Goal: Information Seeking & Learning: Compare options

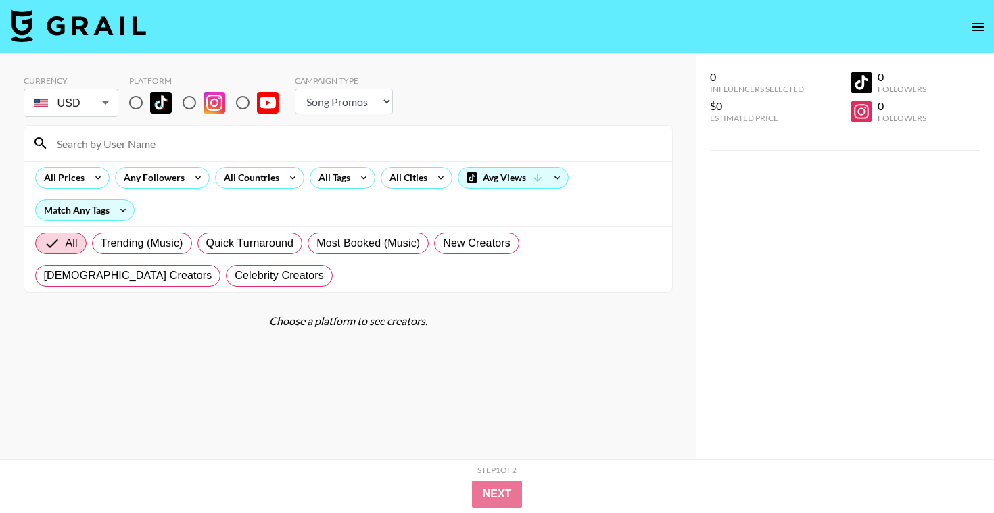
select select "Song"
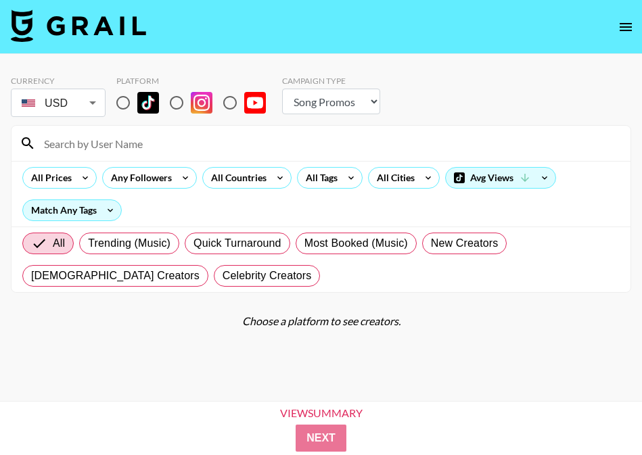
click at [126, 103] on input "radio" at bounding box center [123, 103] width 28 height 28
radio input "true"
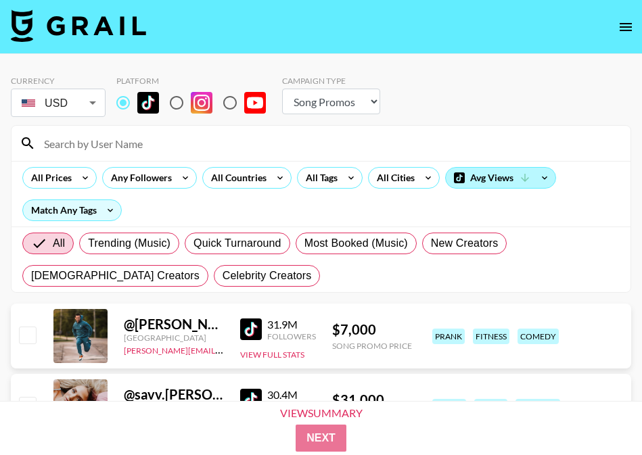
click at [475, 179] on div "Avg Views" at bounding box center [501, 178] width 110 height 20
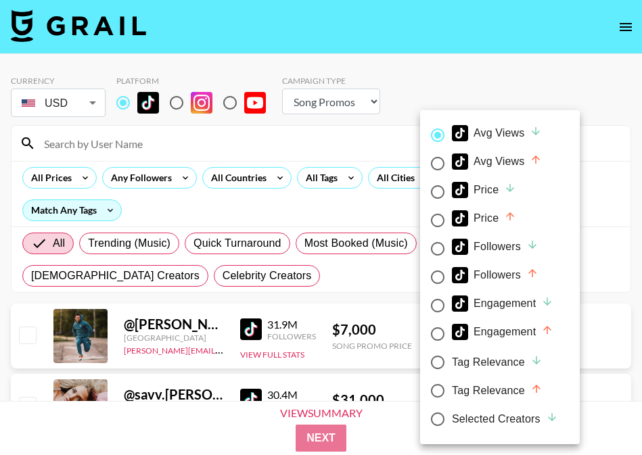
click at [337, 183] on div at bounding box center [321, 227] width 642 height 455
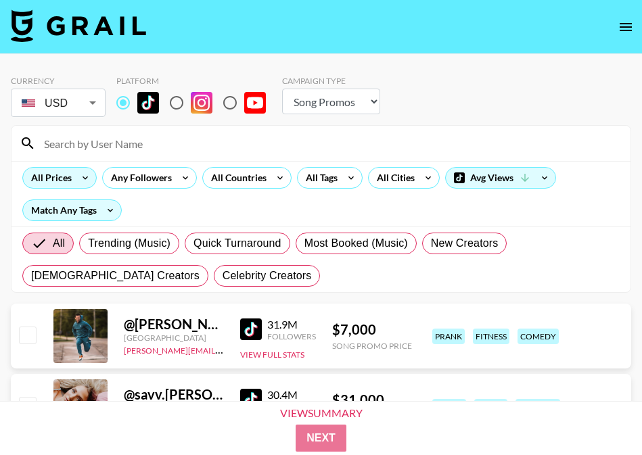
click at [77, 177] on icon at bounding box center [85, 178] width 22 height 20
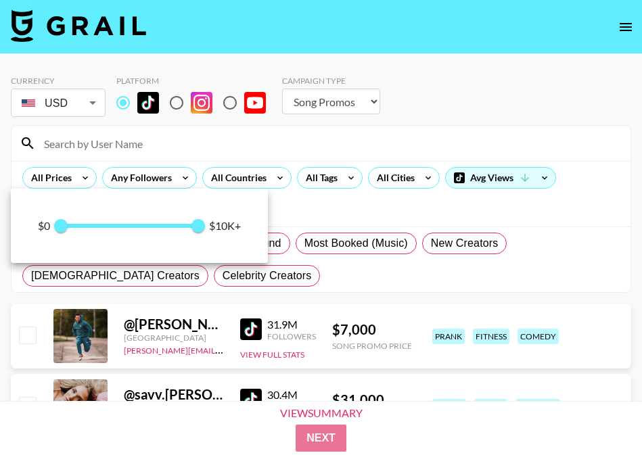
click at [128, 232] on span "0 10,000" at bounding box center [129, 226] width 137 height 20
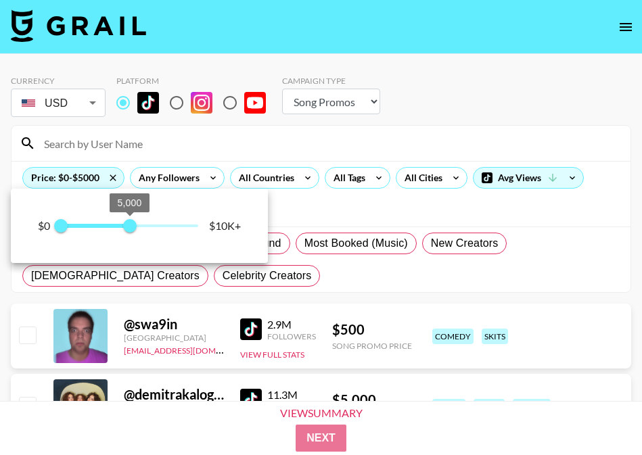
click at [133, 225] on span "5,000" at bounding box center [130, 226] width 14 height 14
type input "6000"
click at [144, 224] on span "6,000" at bounding box center [144, 226] width 14 height 14
click at [337, 185] on div at bounding box center [321, 227] width 642 height 455
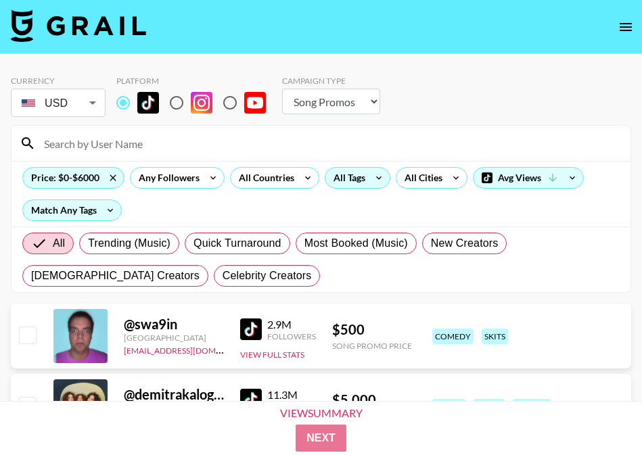
click at [337, 184] on div "All Tags" at bounding box center [346, 178] width 43 height 20
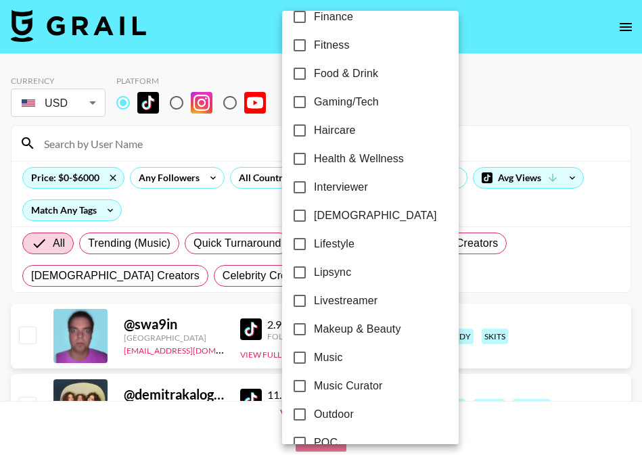
scroll to position [499, 0]
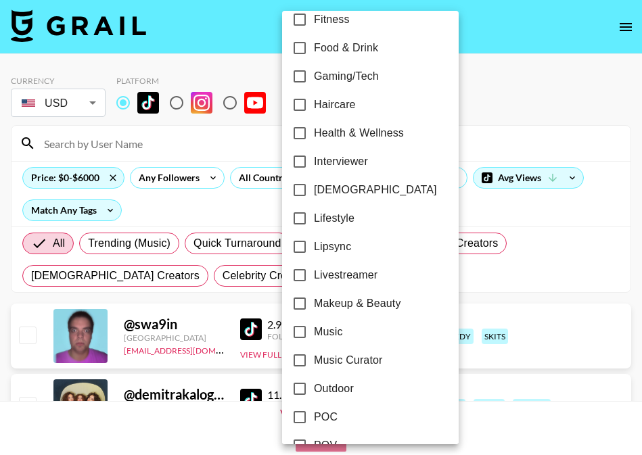
click at [338, 197] on span "[DEMOGRAPHIC_DATA]" at bounding box center [375, 190] width 123 height 16
click at [314, 197] on input "[DEMOGRAPHIC_DATA]" at bounding box center [299, 190] width 28 height 28
checkbox input "true"
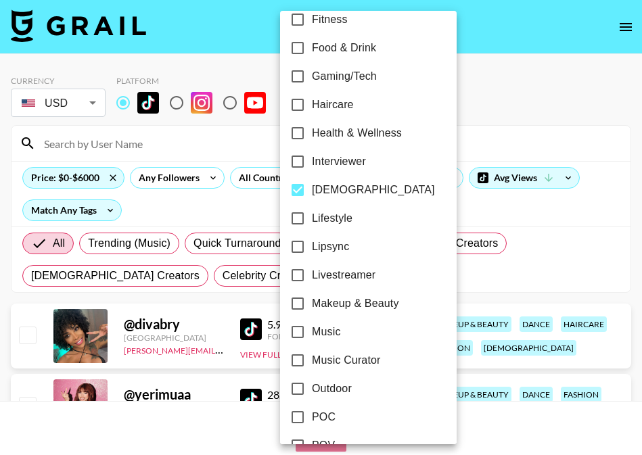
click at [337, 243] on span "Lipsync" at bounding box center [330, 247] width 37 height 16
click at [312, 243] on input "Lipsync" at bounding box center [297, 247] width 28 height 28
checkbox input "true"
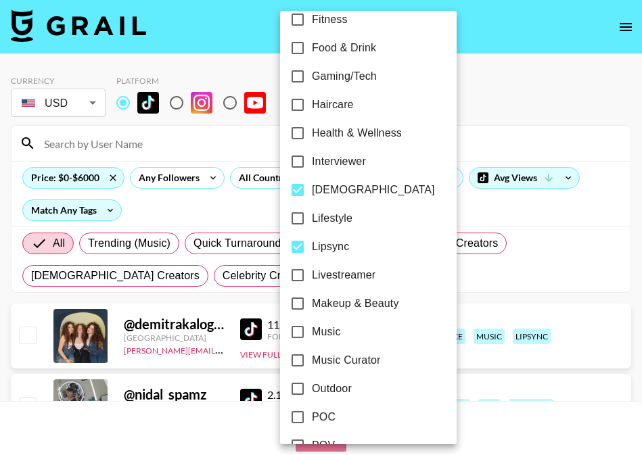
click at [574, 230] on div at bounding box center [321, 227] width 642 height 455
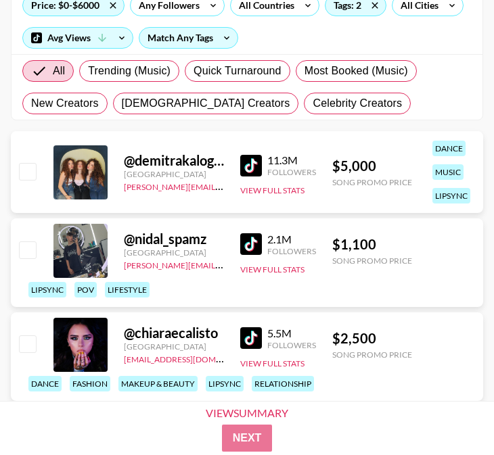
scroll to position [174, 0]
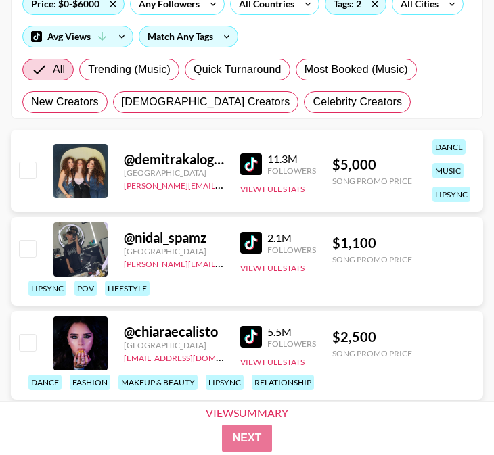
click at [251, 238] on img at bounding box center [251, 243] width 22 height 22
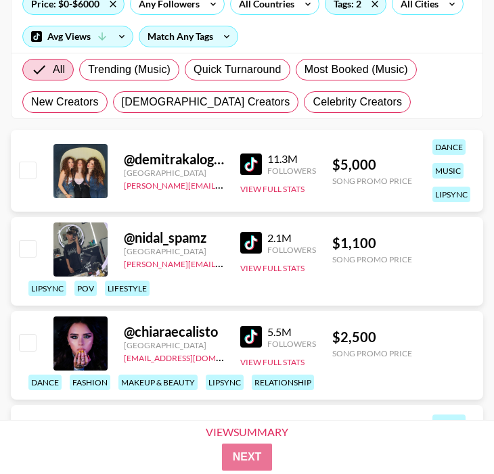
click at [252, 249] on img at bounding box center [251, 243] width 22 height 22
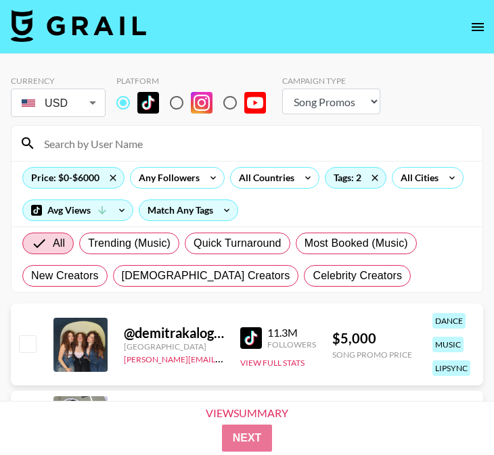
scroll to position [0, 0]
click at [365, 181] on icon at bounding box center [375, 178] width 22 height 20
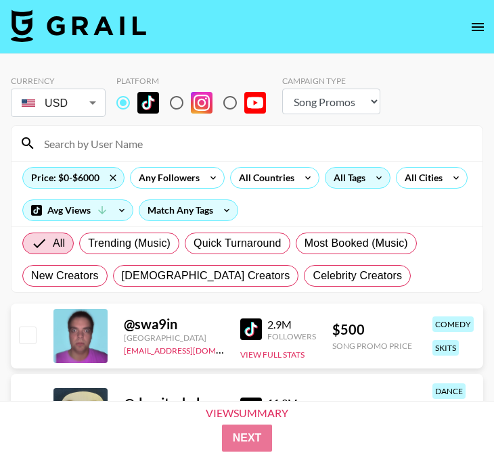
click at [348, 178] on div "All Tags" at bounding box center [346, 178] width 43 height 20
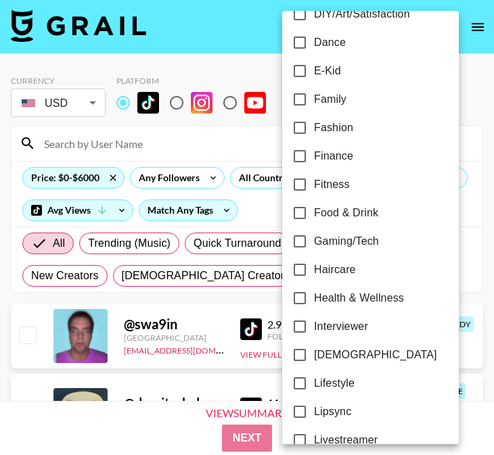
scroll to position [344, 0]
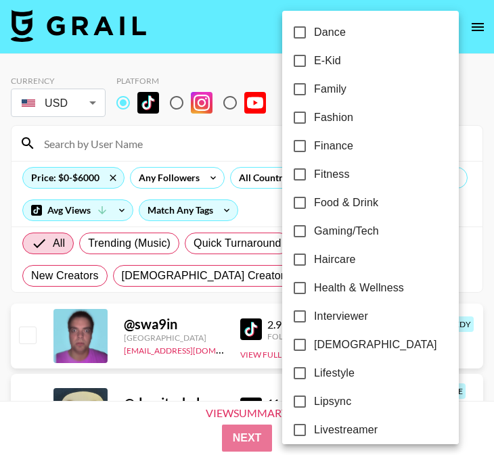
click at [328, 358] on label "[DEMOGRAPHIC_DATA]" at bounding box center [360, 345] width 151 height 28
click at [314, 358] on input "[DEMOGRAPHIC_DATA]" at bounding box center [299, 345] width 28 height 28
checkbox input "true"
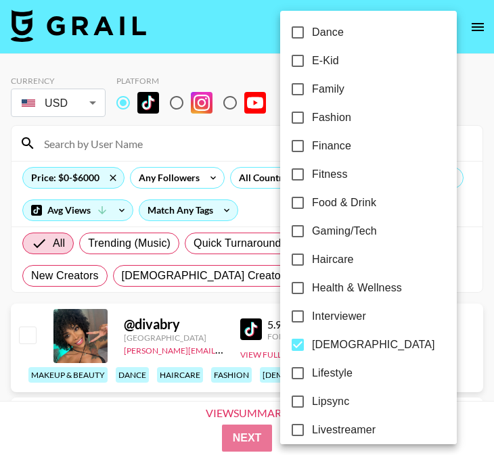
click at [215, 57] on div at bounding box center [247, 227] width 494 height 455
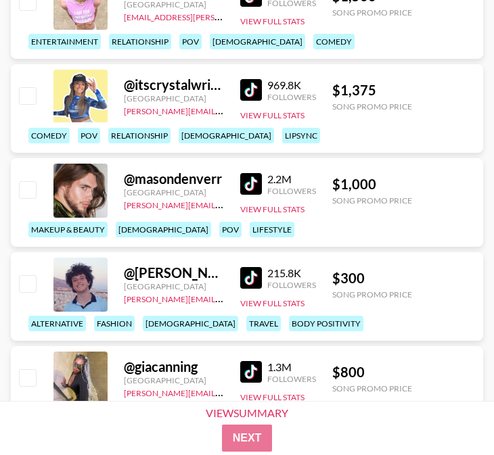
scroll to position [690, 0]
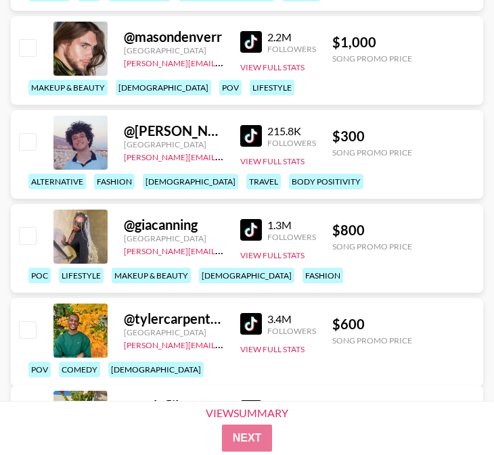
click at [252, 233] on img at bounding box center [251, 230] width 22 height 22
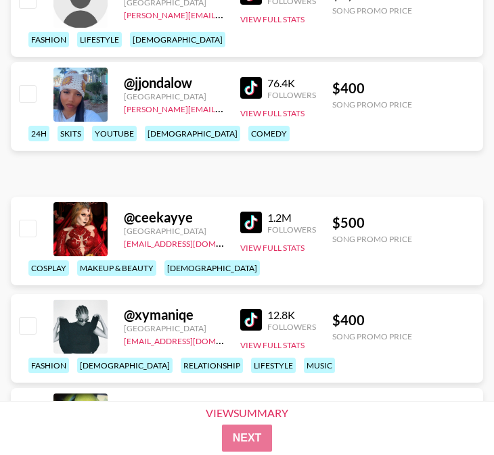
scroll to position [1507, 0]
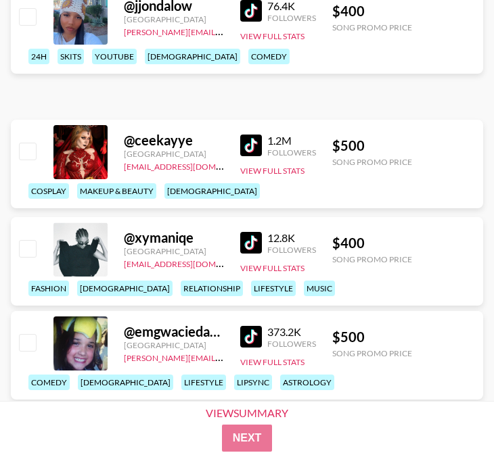
click at [243, 22] on img at bounding box center [251, 11] width 22 height 22
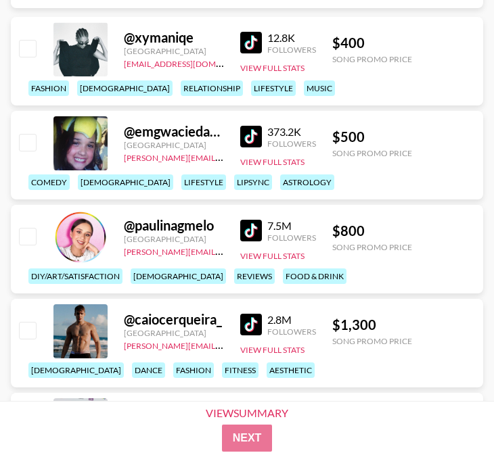
scroll to position [1711, 0]
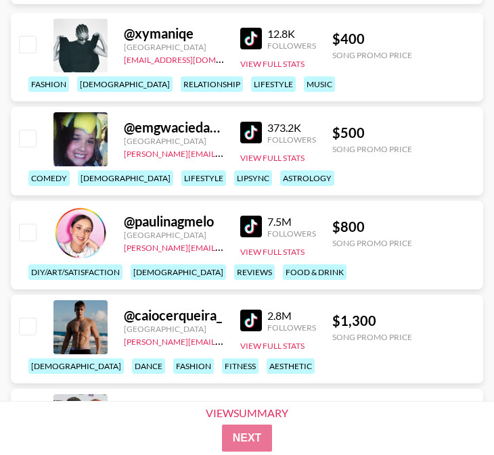
click at [244, 235] on img at bounding box center [251, 227] width 22 height 22
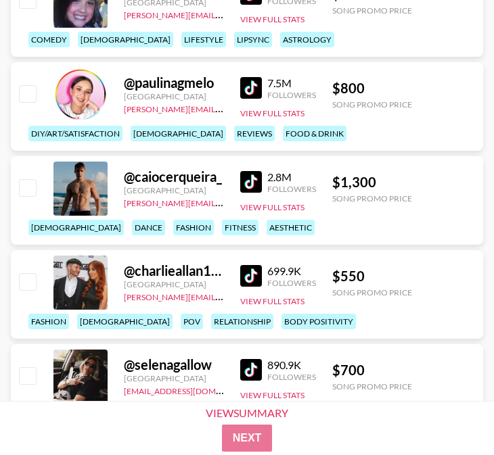
scroll to position [1872, 0]
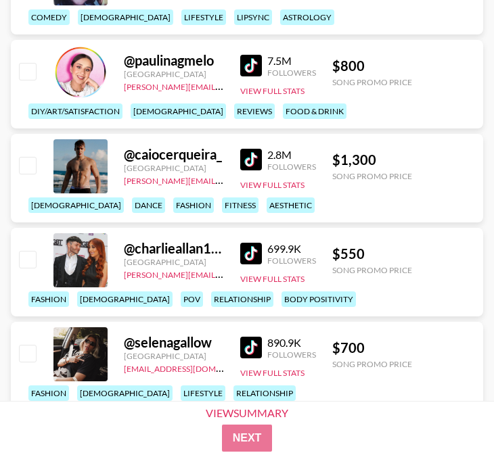
click at [255, 161] on img at bounding box center [251, 160] width 22 height 22
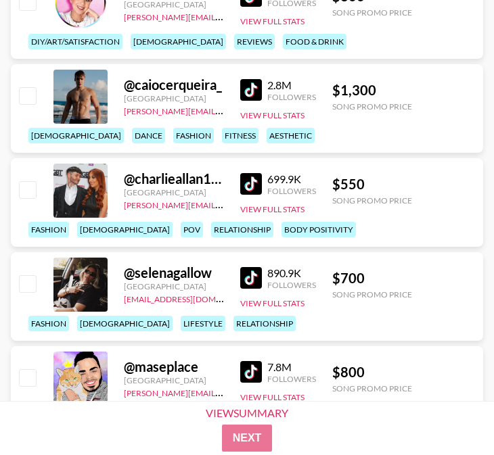
scroll to position [1964, 0]
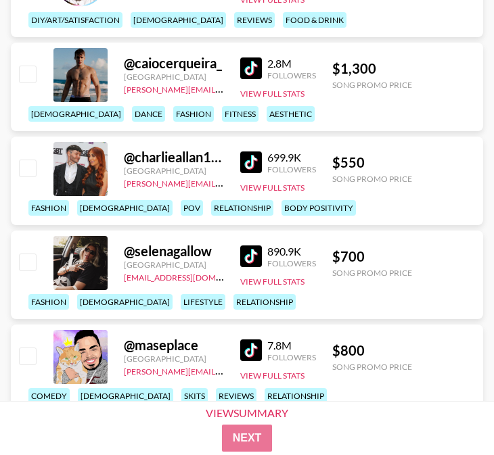
click at [250, 172] on img at bounding box center [251, 162] width 22 height 22
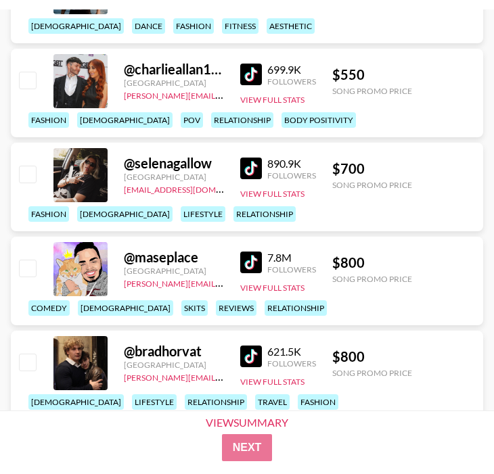
scroll to position [2063, 0]
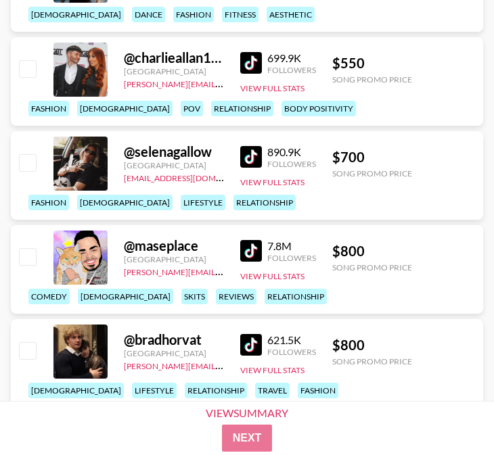
click at [241, 159] on img at bounding box center [251, 157] width 22 height 22
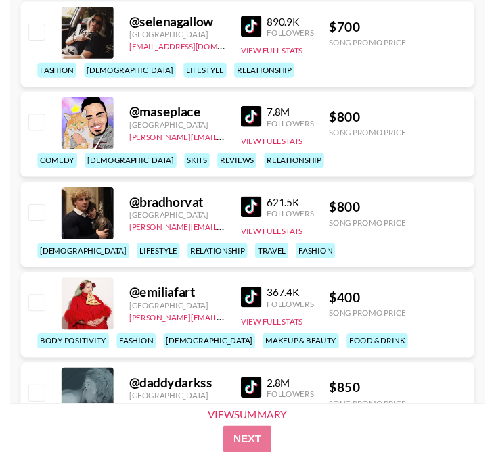
scroll to position [2260, 0]
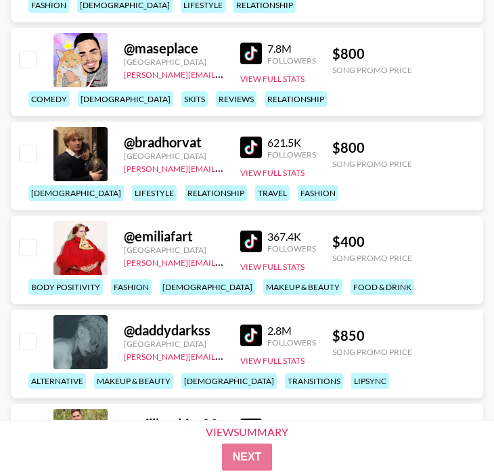
click at [252, 231] on img at bounding box center [251, 242] width 22 height 22
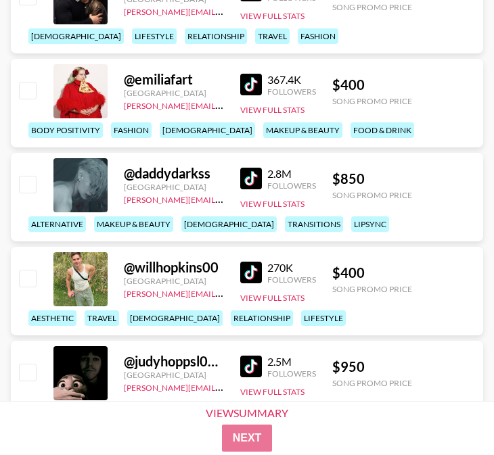
scroll to position [2432, 0]
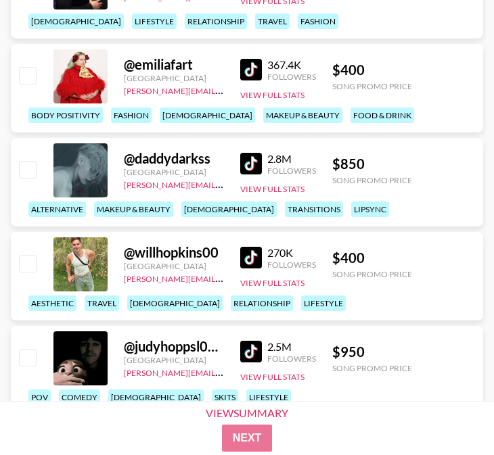
click at [243, 169] on img at bounding box center [251, 164] width 22 height 22
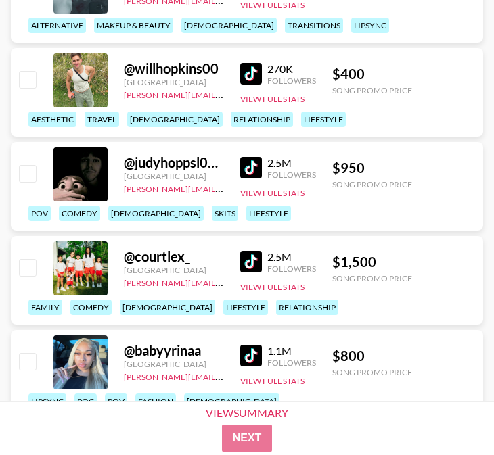
click at [253, 182] on div "2.5M Followers View Full Stats" at bounding box center [278, 175] width 76 height 48
click at [250, 172] on img at bounding box center [251, 168] width 22 height 22
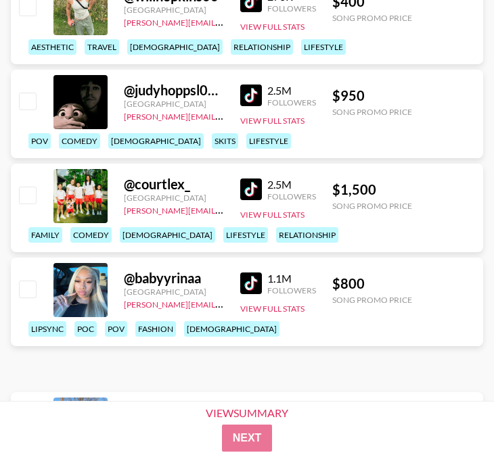
scroll to position [2715, 0]
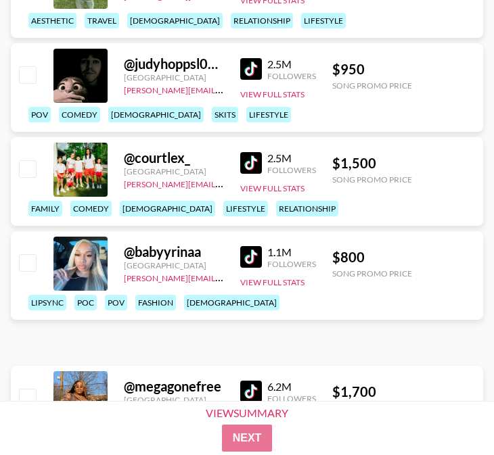
click at [242, 166] on img at bounding box center [251, 163] width 22 height 22
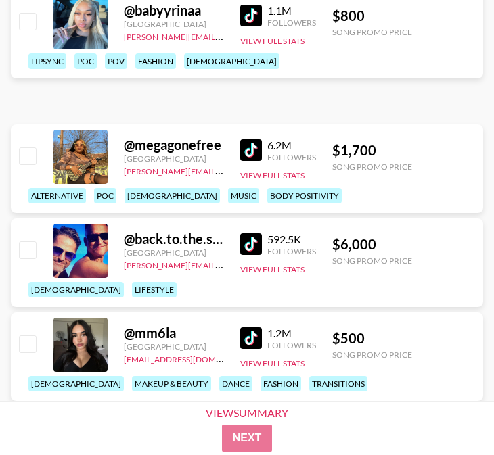
scroll to position [2970, 0]
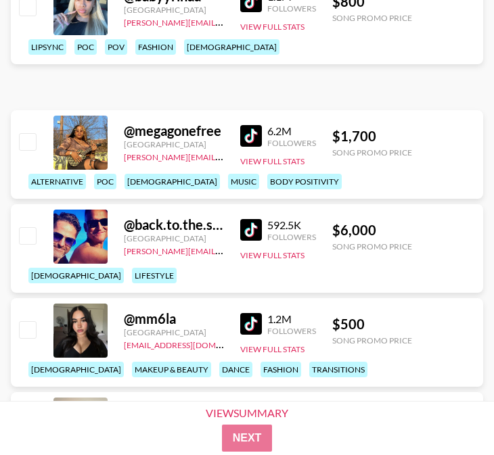
click at [269, 14] on div "Followers" at bounding box center [291, 8] width 49 height 10
click at [250, 12] on img at bounding box center [251, 2] width 22 height 22
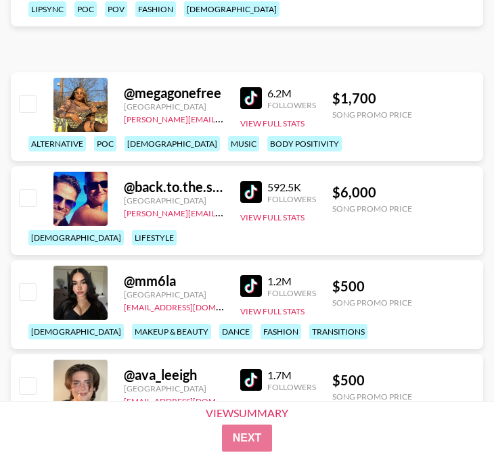
scroll to position [3011, 0]
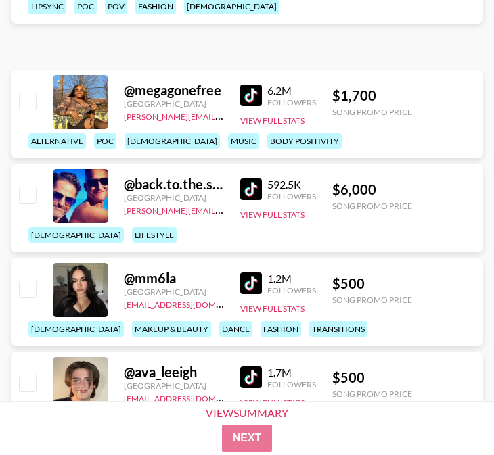
click at [246, 295] on div "1.2M Followers" at bounding box center [278, 284] width 76 height 24
click at [258, 277] on img at bounding box center [251, 283] width 22 height 22
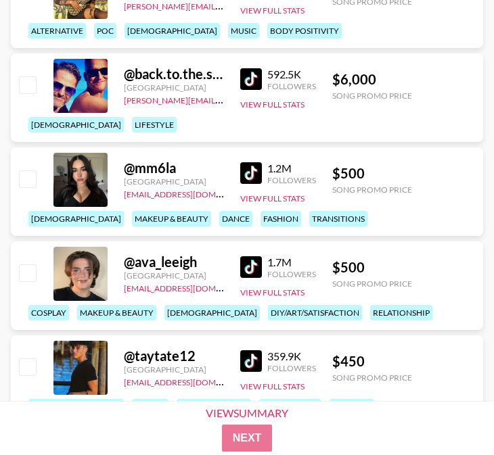
scroll to position [3127, 0]
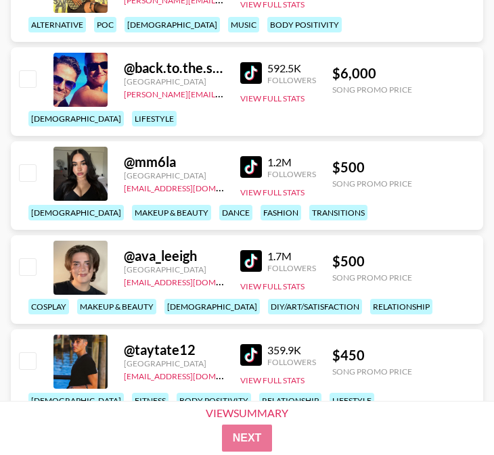
click at [245, 261] on img at bounding box center [251, 261] width 22 height 22
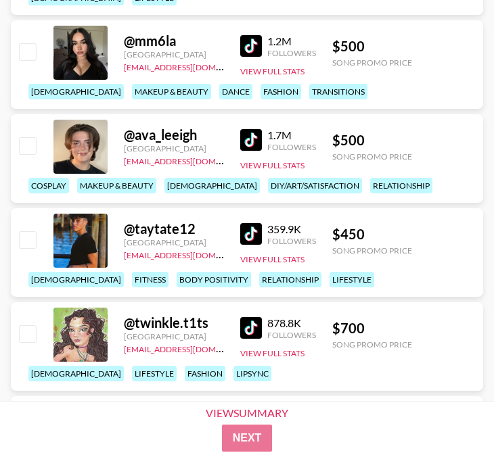
scroll to position [3417, 0]
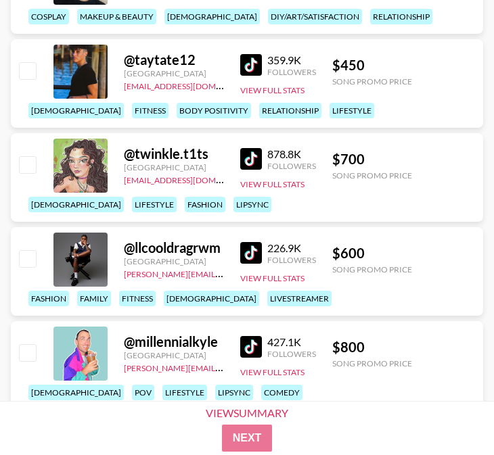
click at [243, 163] on img at bounding box center [251, 159] width 22 height 22
click at [257, 245] on img at bounding box center [251, 253] width 22 height 22
click at [252, 346] on img at bounding box center [251, 347] width 22 height 22
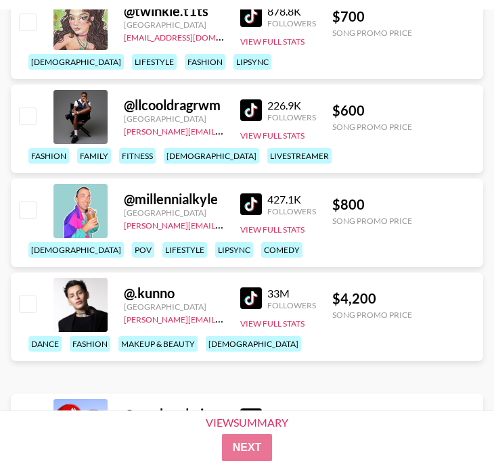
scroll to position [3653, 0]
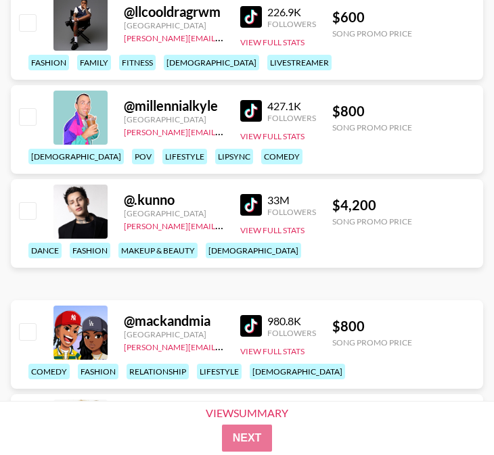
click at [247, 216] on img at bounding box center [251, 205] width 22 height 22
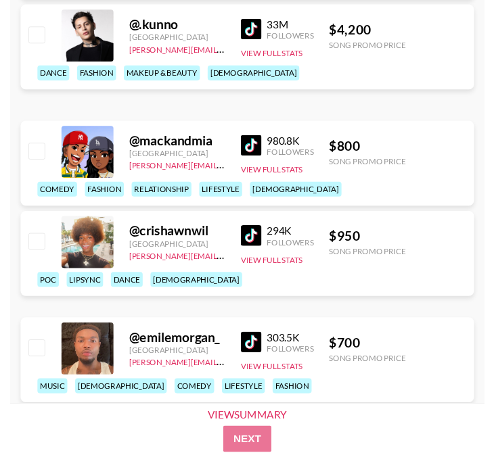
scroll to position [3839, 0]
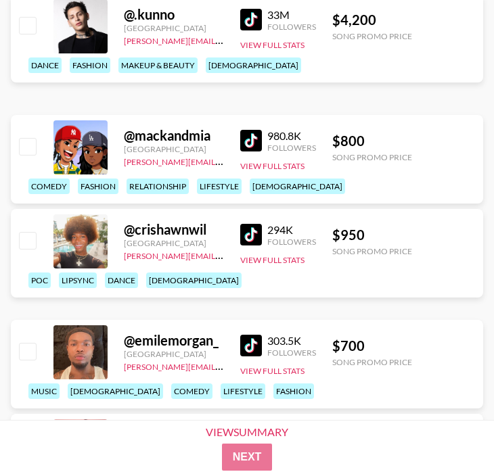
click at [250, 142] on img at bounding box center [251, 141] width 22 height 22
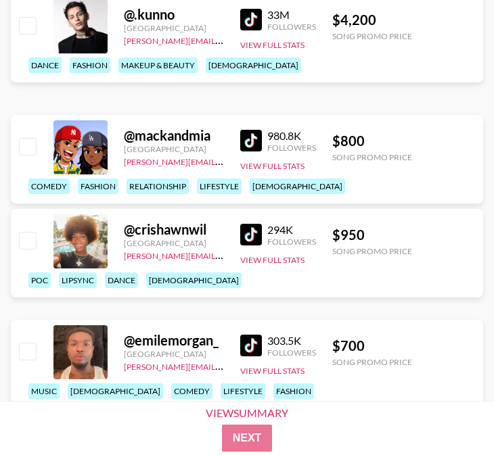
click at [246, 243] on div "294K Followers" at bounding box center [278, 235] width 76 height 24
click at [247, 245] on img at bounding box center [251, 235] width 22 height 22
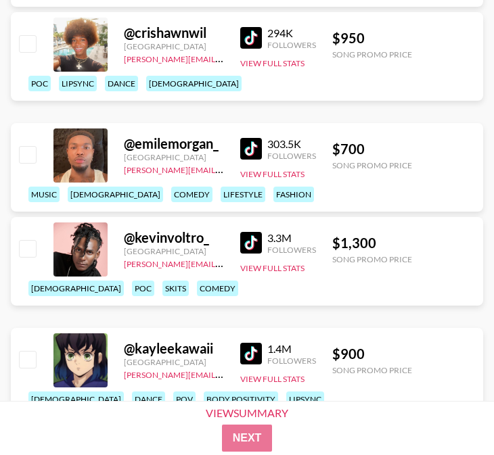
click at [241, 153] on img at bounding box center [251, 149] width 22 height 22
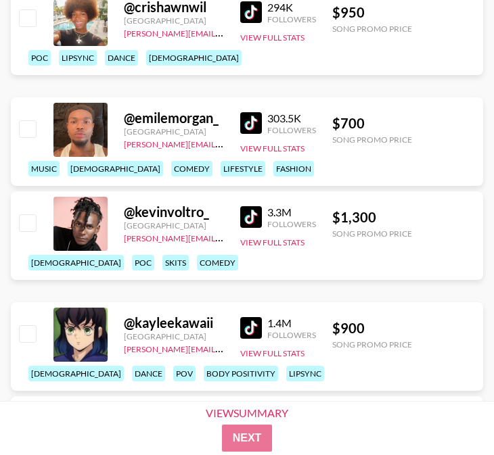
scroll to position [4076, 0]
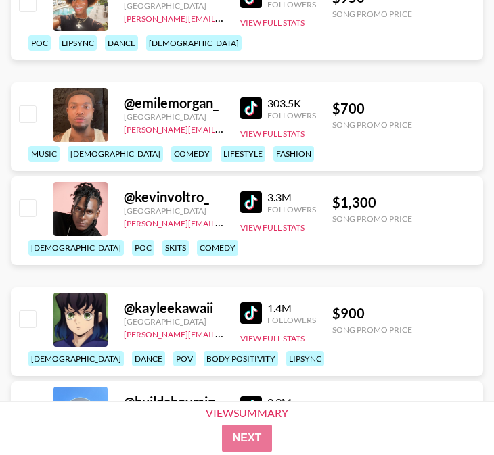
click at [257, 212] on img at bounding box center [251, 202] width 22 height 22
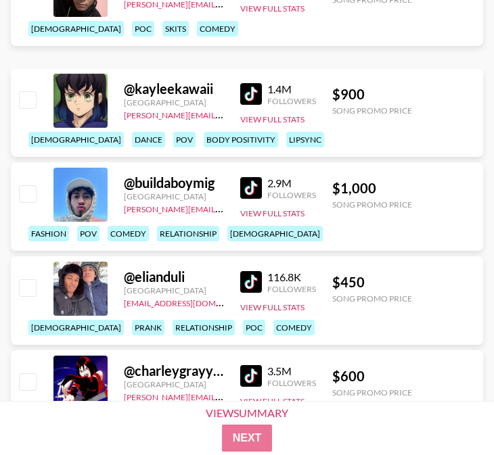
click at [251, 99] on img at bounding box center [251, 94] width 22 height 22
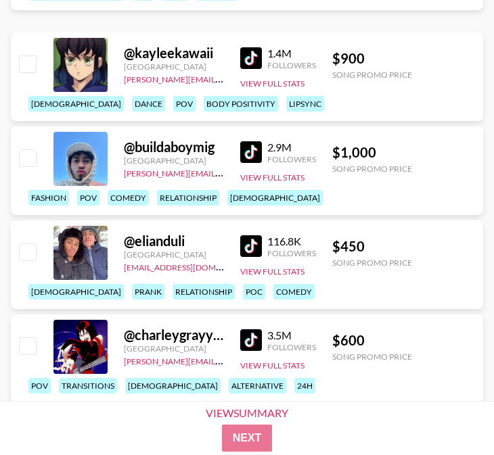
scroll to position [4332, 0]
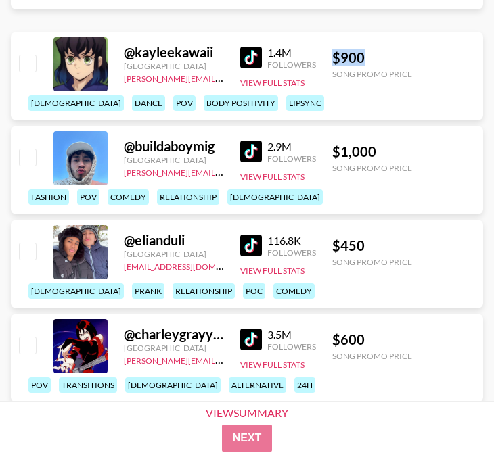
drag, startPoint x: 380, startPoint y: 57, endPoint x: 327, endPoint y: 56, distance: 53.4
click at [327, 56] on div "@ kayleekawaii United States [PERSON_NAME][EMAIL_ADDRESS][DOMAIN_NAME] 1.4M Fol…" at bounding box center [247, 76] width 472 height 89
click at [243, 160] on img at bounding box center [251, 152] width 22 height 22
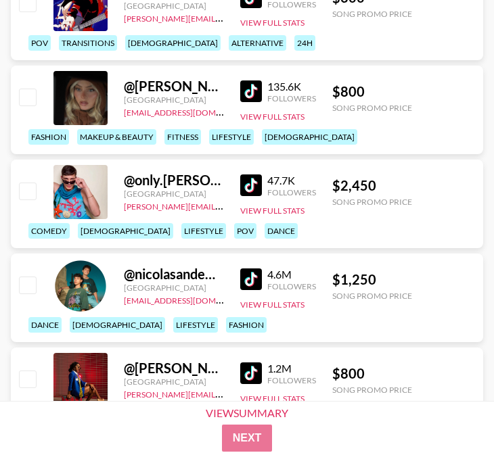
scroll to position [4719, 0]
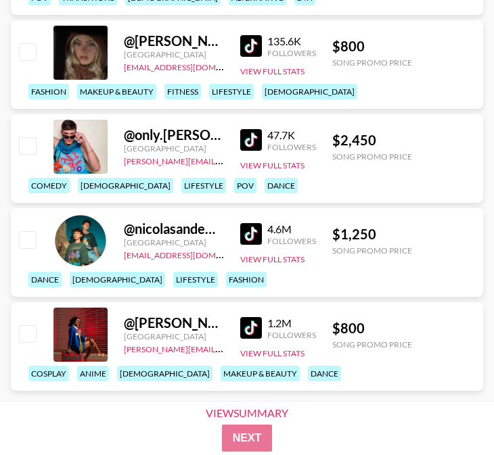
click at [250, 133] on img at bounding box center [251, 140] width 22 height 22
click at [245, 231] on img at bounding box center [251, 234] width 22 height 22
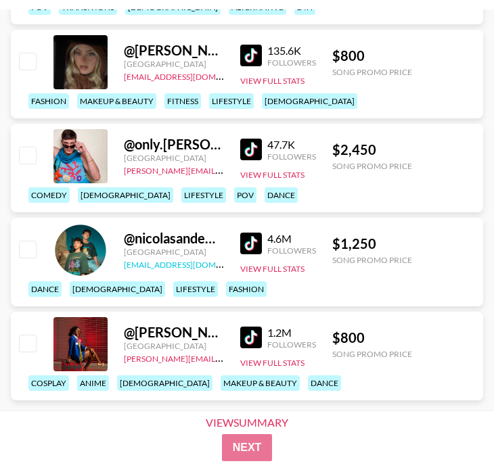
scroll to position [4845, 0]
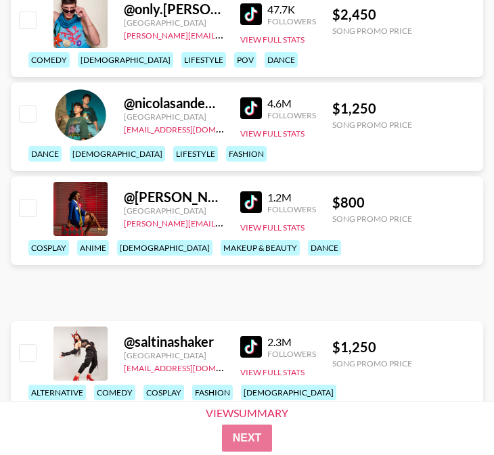
click at [245, 213] on img at bounding box center [251, 202] width 22 height 22
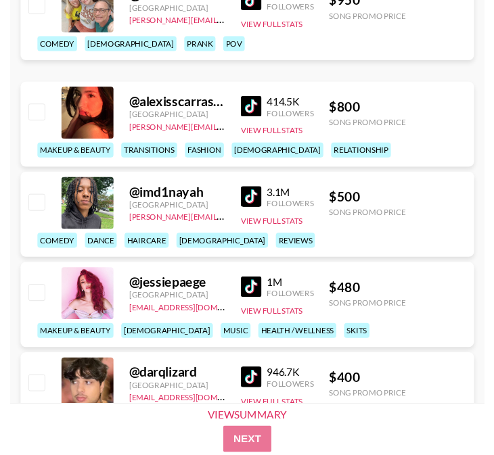
scroll to position [5478, 0]
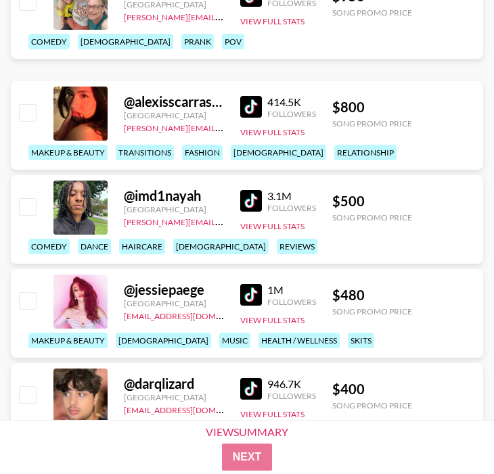
click at [257, 191] on img at bounding box center [251, 201] width 22 height 22
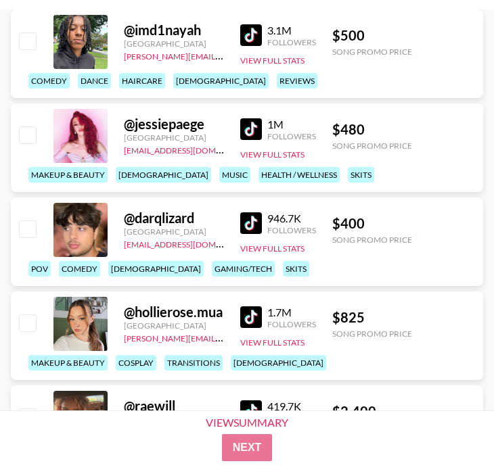
scroll to position [5696, 0]
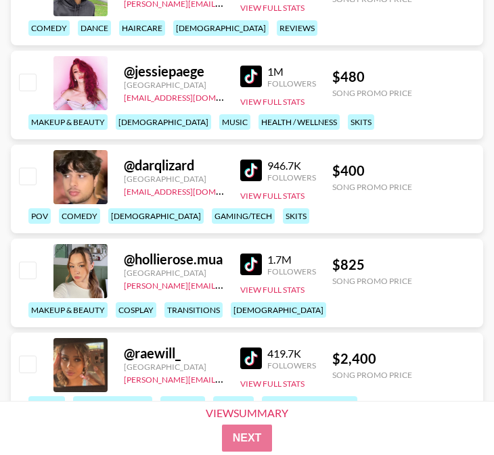
click at [254, 79] on img at bounding box center [251, 77] width 22 height 22
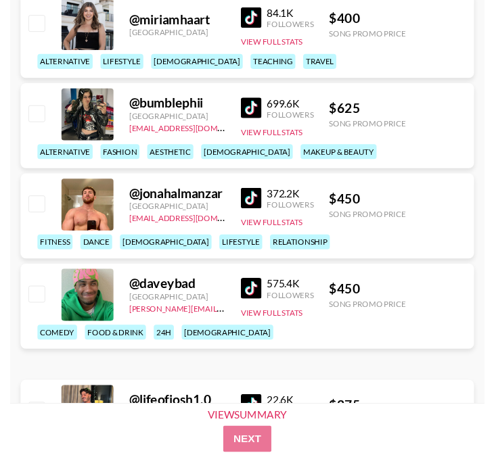
scroll to position [6601, 0]
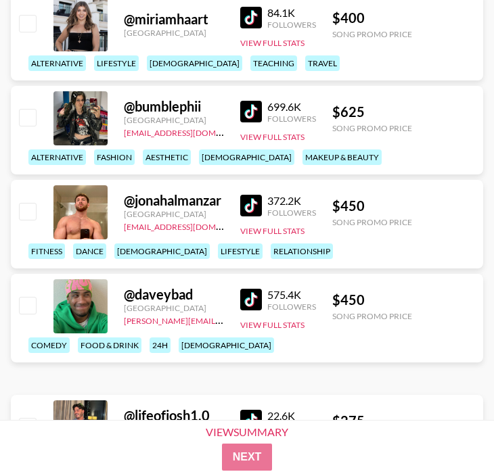
click at [251, 192] on div "372.2K Followers View Full Stats" at bounding box center [278, 213] width 76 height 48
click at [242, 216] on div "372.2K Followers" at bounding box center [278, 206] width 76 height 24
click at [246, 212] on img at bounding box center [251, 206] width 22 height 22
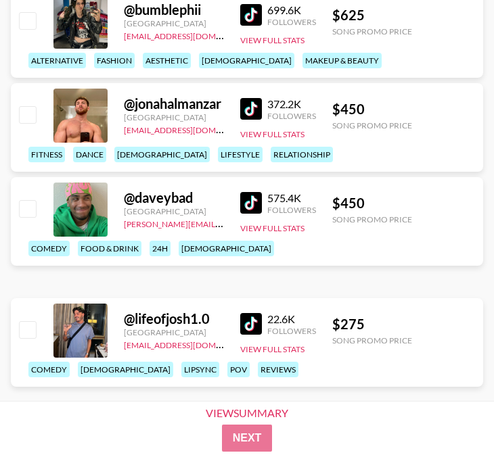
scroll to position [6699, 0]
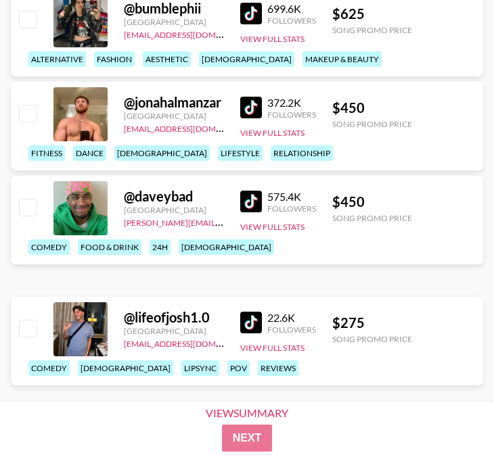
click at [250, 212] on img at bounding box center [251, 202] width 22 height 22
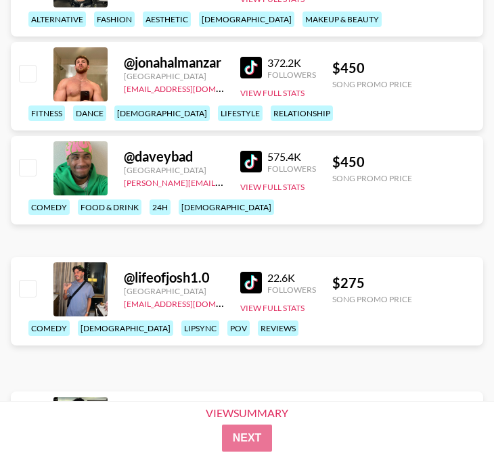
scroll to position [6761, 0]
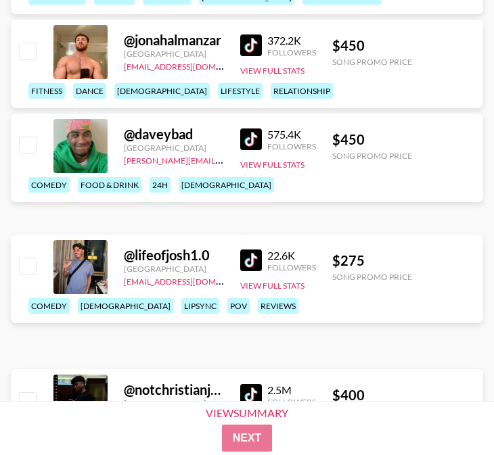
click at [249, 150] on img at bounding box center [251, 139] width 22 height 22
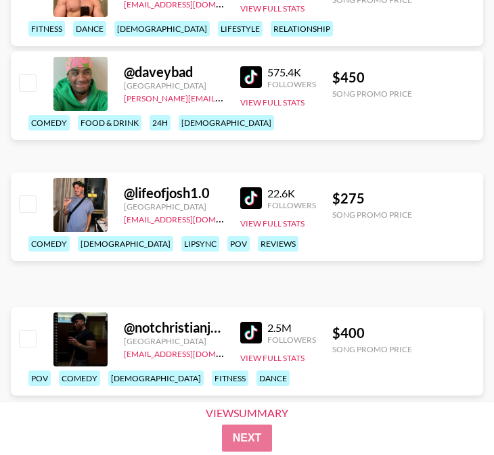
scroll to position [6881, 0]
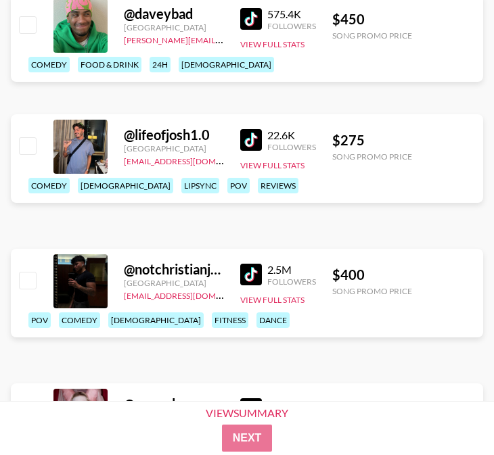
click at [249, 151] on img at bounding box center [251, 140] width 22 height 22
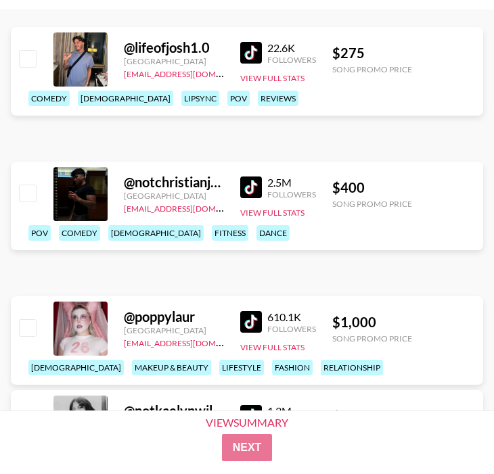
scroll to position [6980, 0]
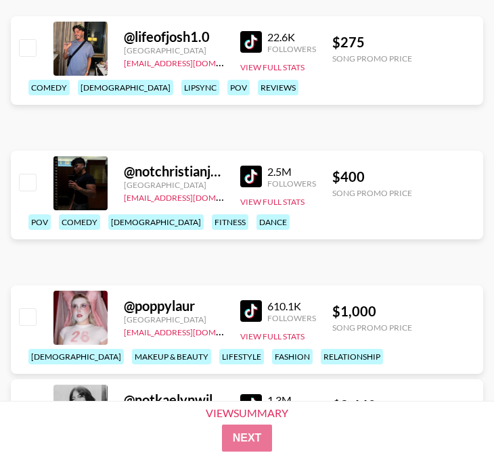
click at [247, 187] on img at bounding box center [251, 177] width 22 height 22
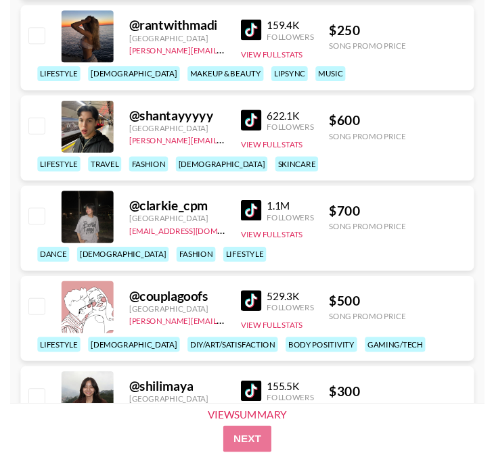
scroll to position [7487, 0]
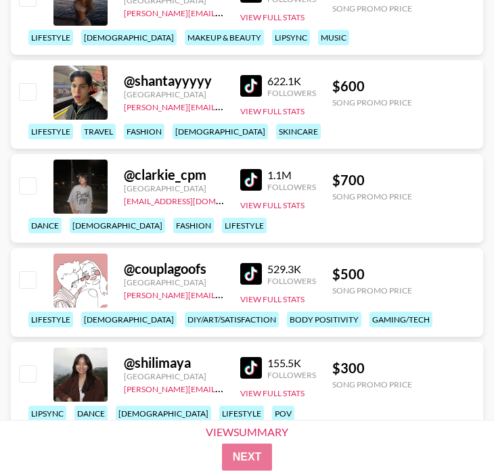
click at [246, 174] on img at bounding box center [251, 180] width 22 height 22
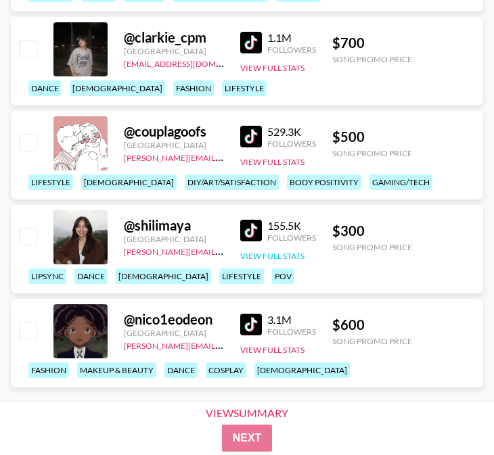
scroll to position [7647, 0]
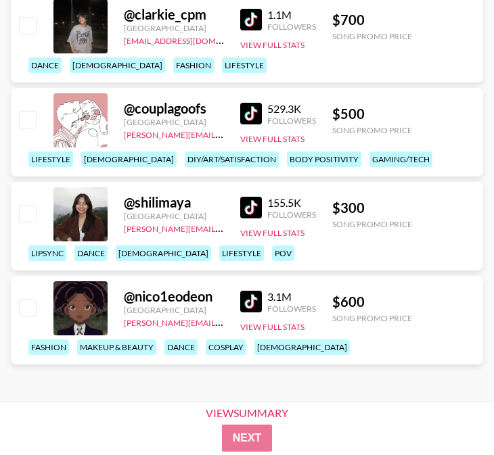
click at [248, 210] on img at bounding box center [251, 208] width 22 height 22
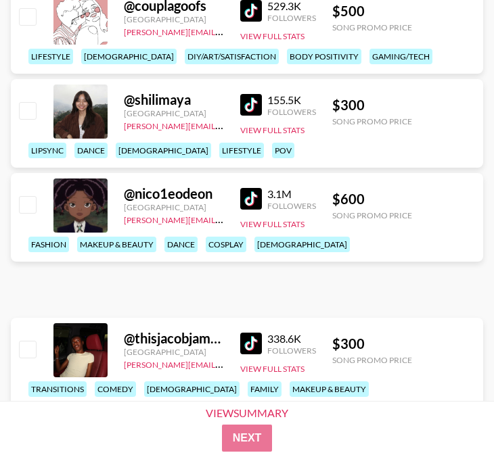
scroll to position [7753, 0]
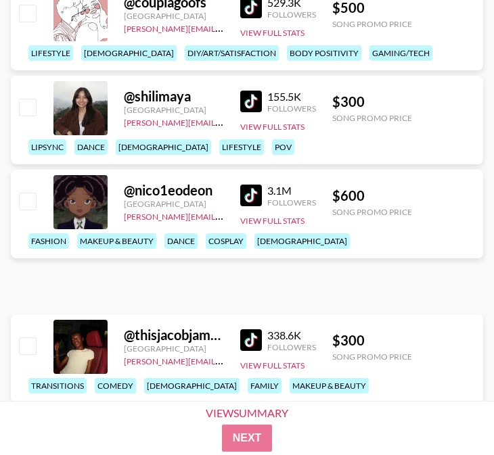
click at [248, 206] on img at bounding box center [251, 196] width 22 height 22
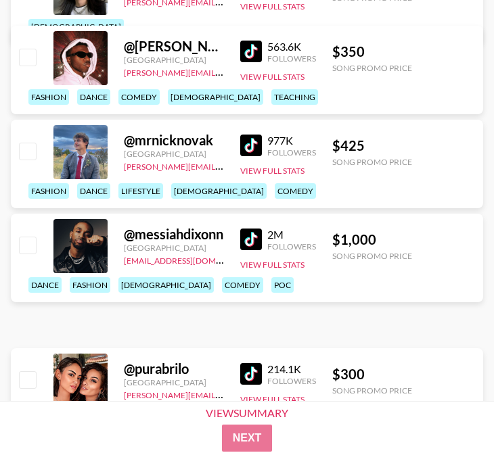
scroll to position [9145, 0]
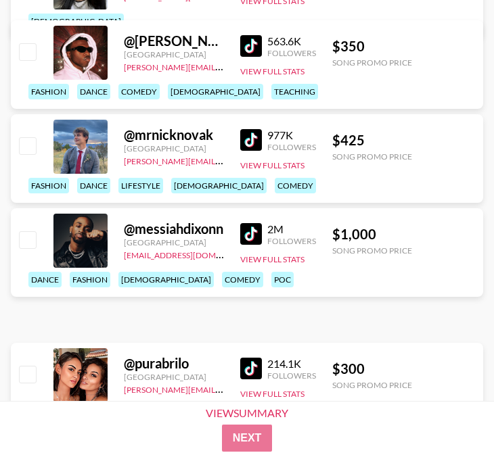
click at [257, 245] on img at bounding box center [251, 234] width 22 height 22
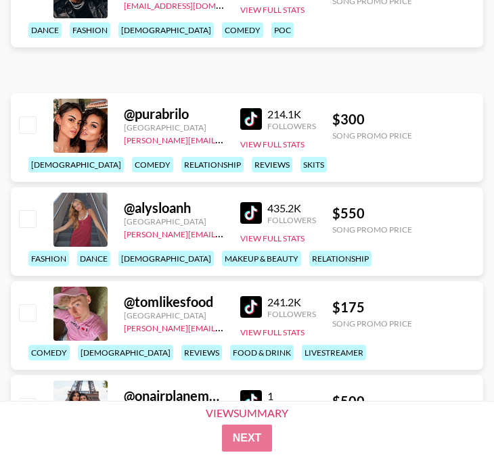
click at [244, 208] on img at bounding box center [251, 213] width 22 height 22
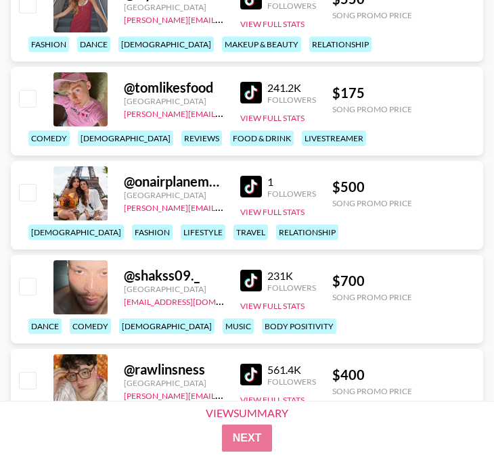
scroll to position [9657, 0]
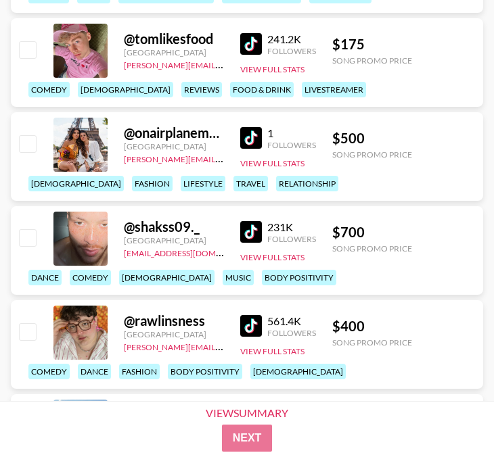
click at [252, 47] on img at bounding box center [251, 44] width 22 height 22
click at [245, 239] on img at bounding box center [251, 232] width 22 height 22
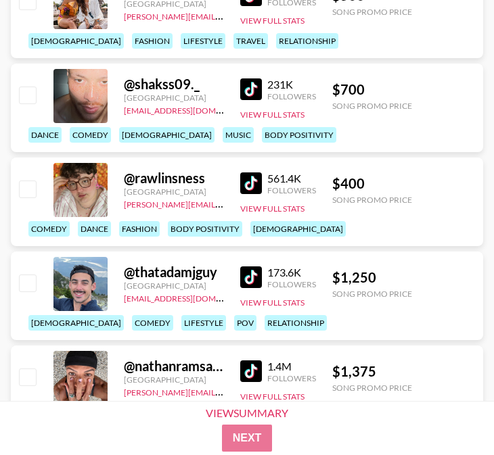
click at [258, 175] on img at bounding box center [251, 183] width 22 height 22
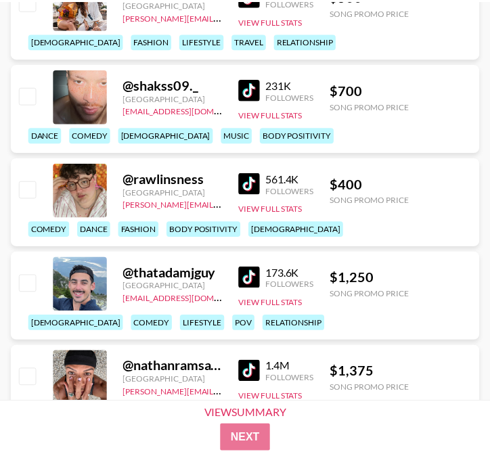
scroll to position [9766, 0]
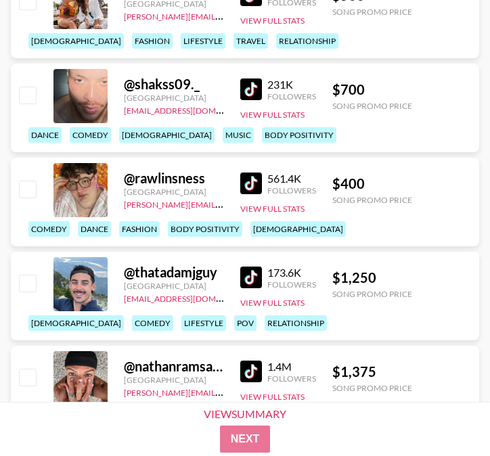
click at [255, 276] on img at bounding box center [251, 277] width 22 height 22
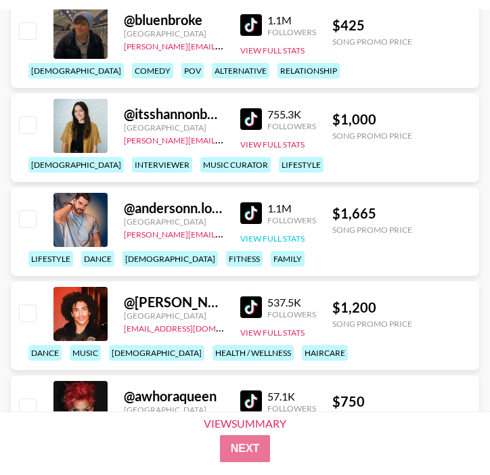
scroll to position [10404, 0]
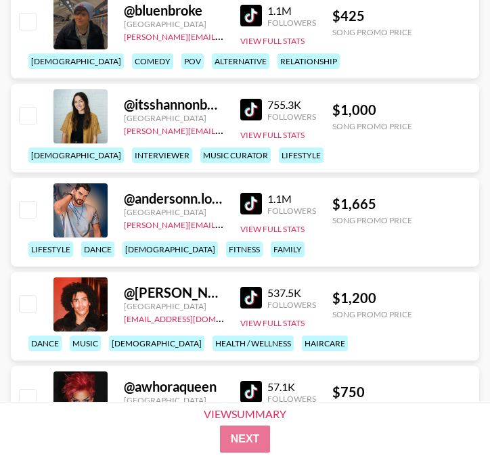
click at [258, 197] on img at bounding box center [251, 204] width 22 height 22
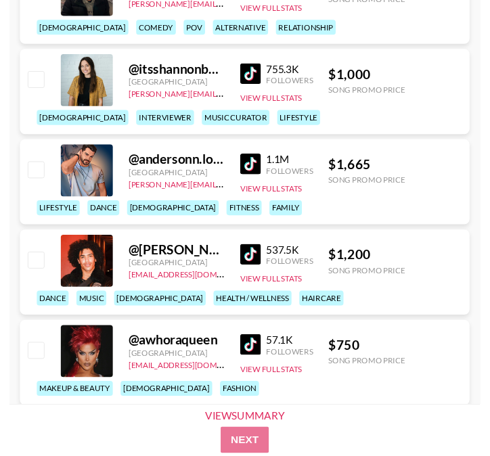
scroll to position [10430, 0]
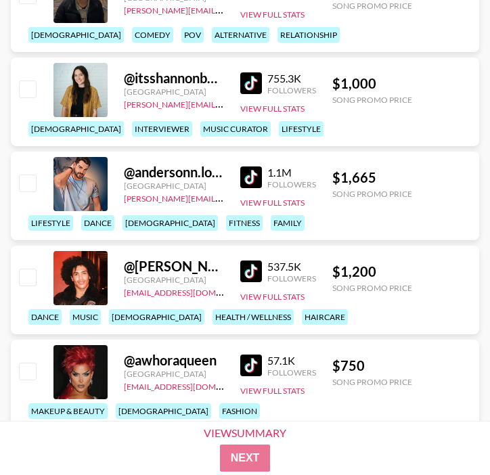
click at [247, 262] on img at bounding box center [251, 271] width 22 height 22
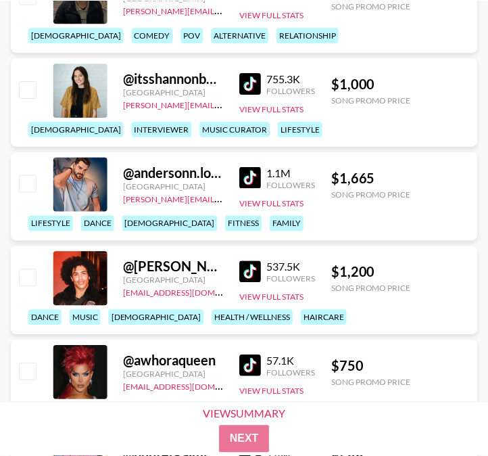
scroll to position [10554, 0]
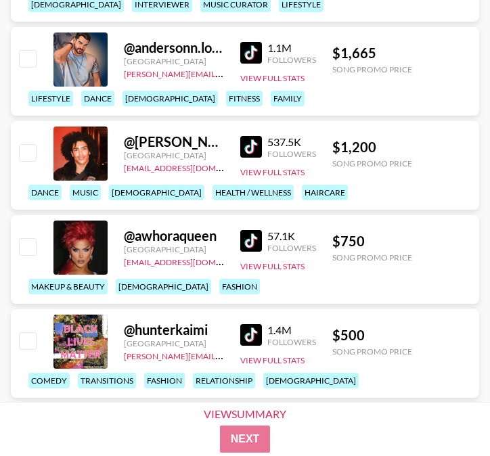
click at [250, 234] on img at bounding box center [251, 241] width 22 height 22
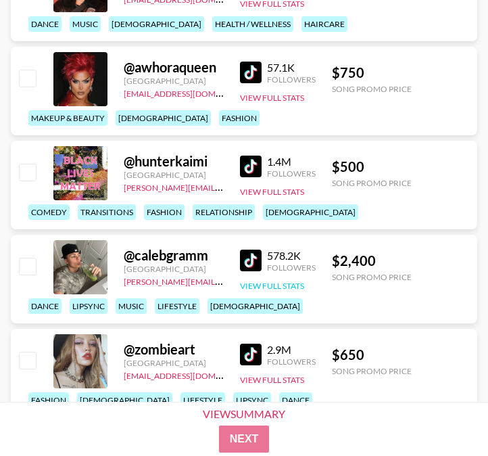
scroll to position [10763, 0]
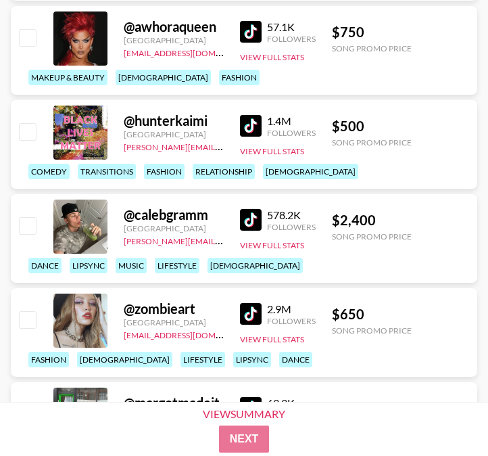
click at [261, 213] on link at bounding box center [253, 220] width 27 height 22
click at [255, 311] on img at bounding box center [251, 314] width 22 height 22
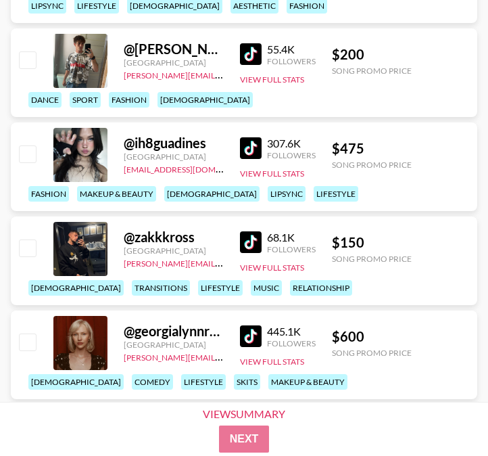
scroll to position [11697, 0]
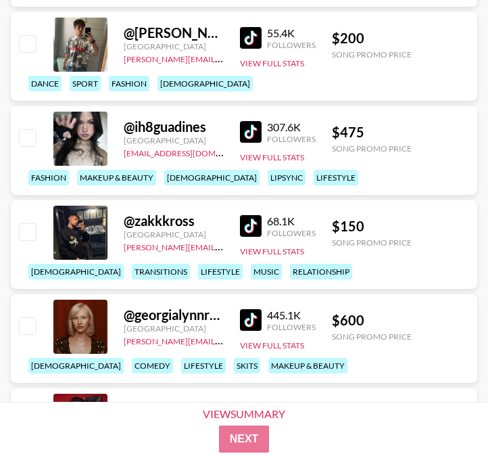
click at [261, 32] on link at bounding box center [253, 38] width 27 height 22
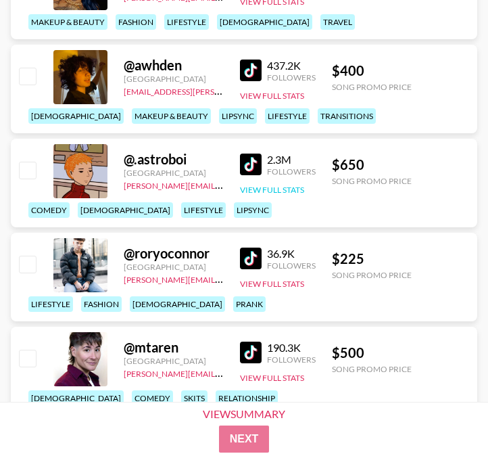
scroll to position [12237, 0]
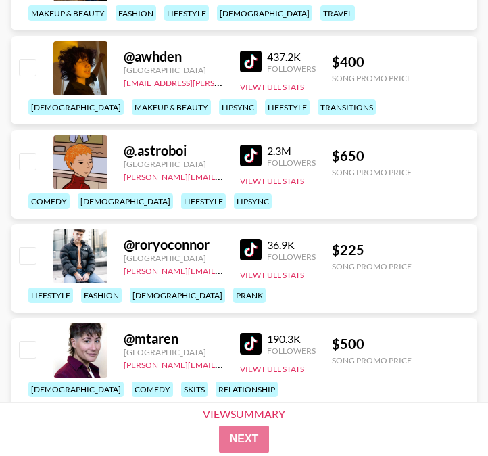
click at [252, 151] on img at bounding box center [251, 156] width 22 height 22
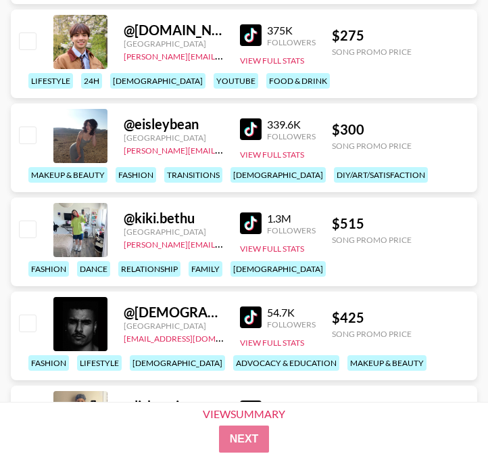
scroll to position [12639, 0]
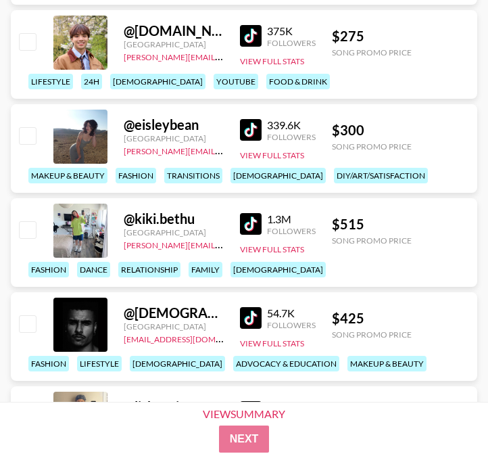
click at [251, 215] on img at bounding box center [251, 224] width 22 height 22
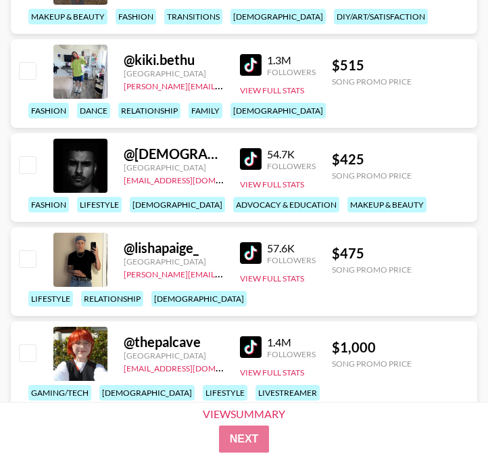
click at [249, 151] on img at bounding box center [251, 159] width 22 height 22
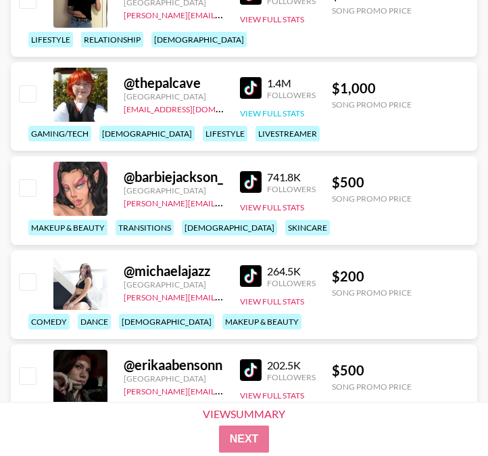
scroll to position [13107, 0]
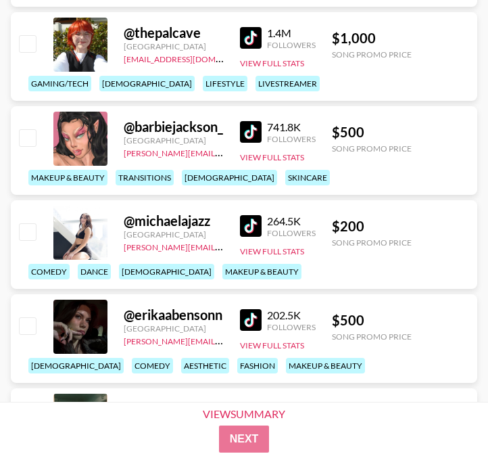
click at [252, 130] on img at bounding box center [251, 132] width 22 height 22
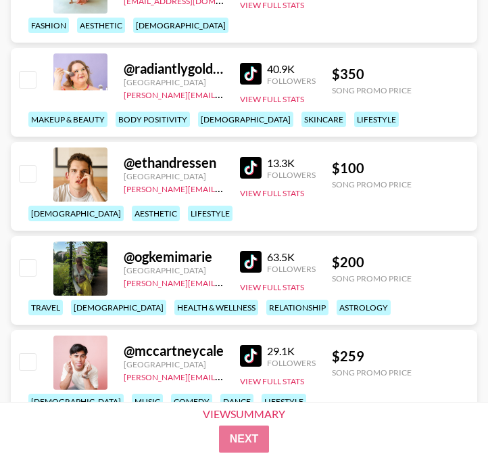
scroll to position [15161, 0]
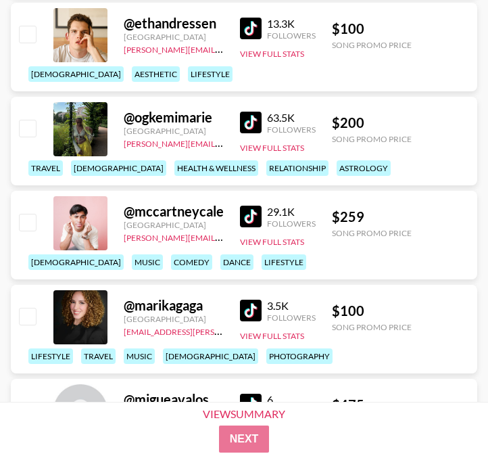
click at [245, 208] on img at bounding box center [251, 217] width 22 height 22
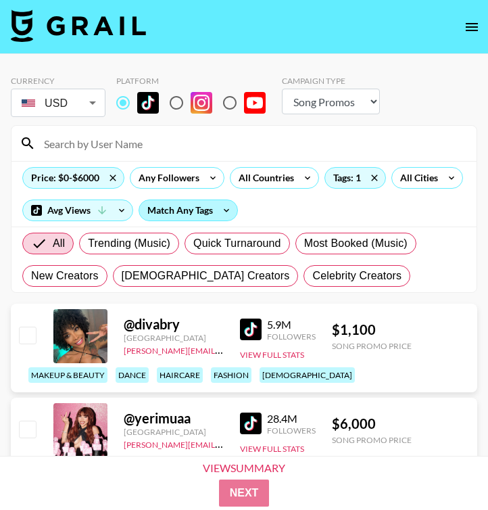
scroll to position [0, 0]
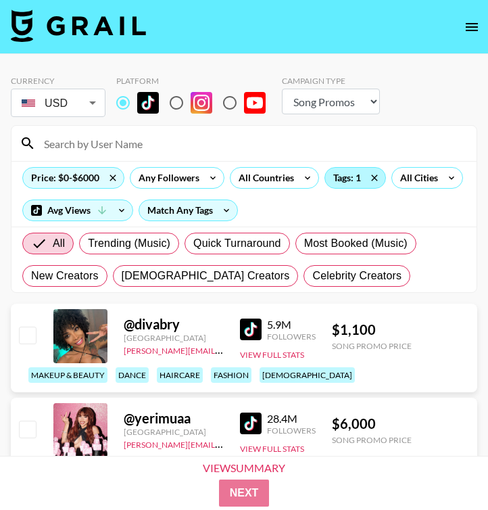
click at [346, 183] on div "Tags: 1" at bounding box center [355, 178] width 60 height 20
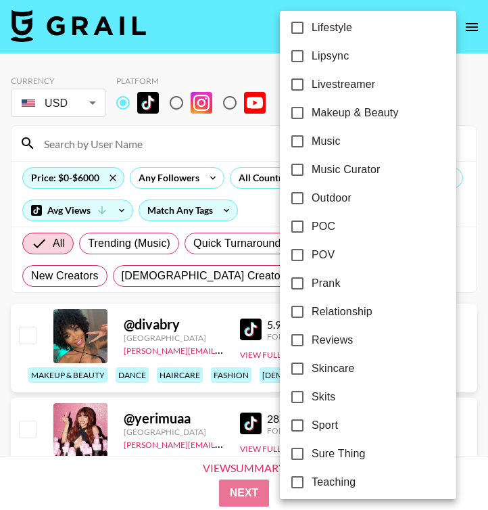
scroll to position [590, 0]
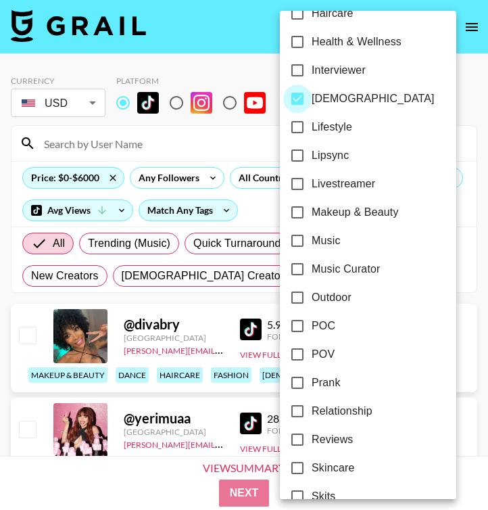
click at [300, 90] on input "[DEMOGRAPHIC_DATA]" at bounding box center [297, 99] width 28 height 28
checkbox input "false"
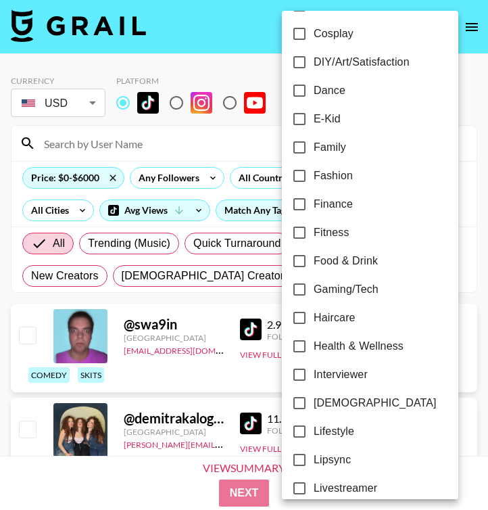
scroll to position [261, 0]
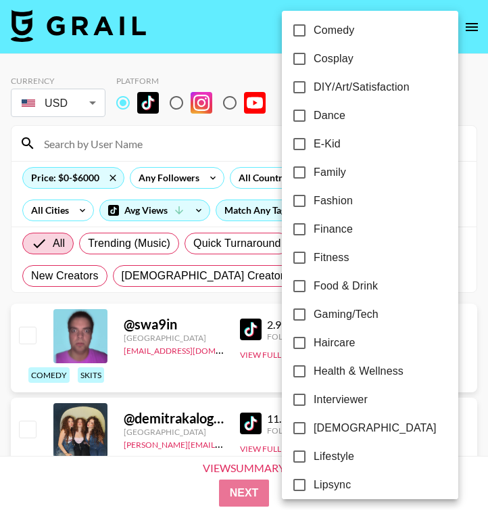
click at [338, 123] on span "Dance" at bounding box center [330, 116] width 32 height 16
click at [314, 123] on input "Dance" at bounding box center [299, 115] width 28 height 28
checkbox input "true"
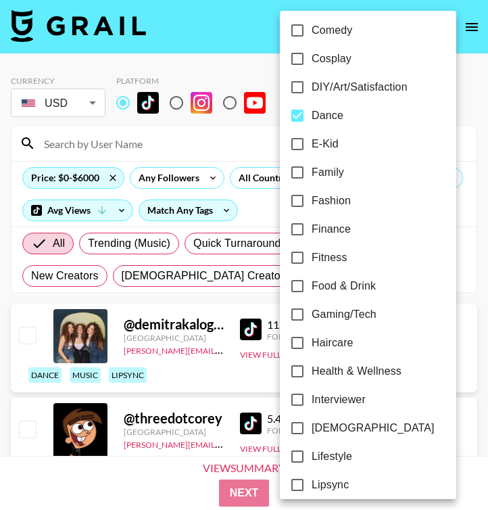
click at [475, 202] on div at bounding box center [244, 255] width 488 height 510
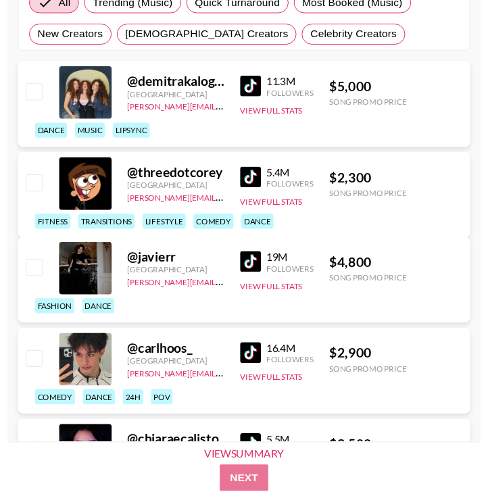
scroll to position [387, 0]
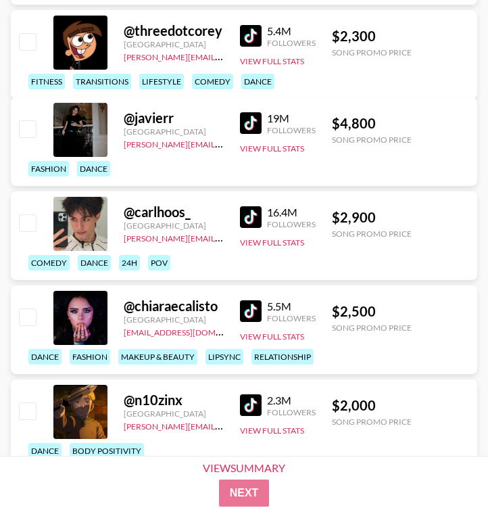
click at [261, 223] on link at bounding box center [253, 217] width 27 height 22
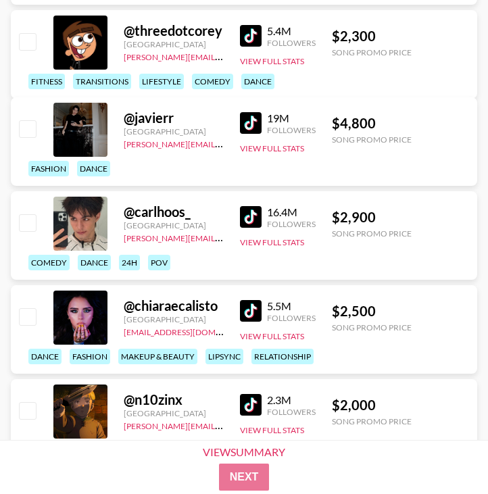
scroll to position [550, 0]
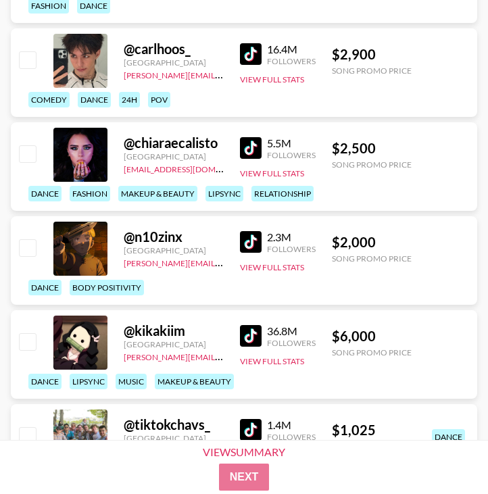
click at [252, 238] on img at bounding box center [251, 242] width 22 height 22
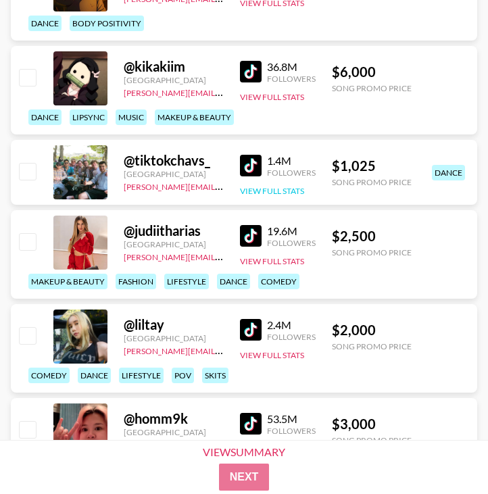
scroll to position [814, 0]
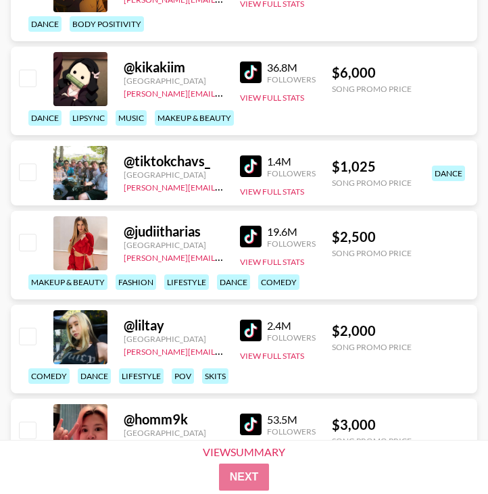
click at [255, 163] on img at bounding box center [251, 167] width 22 height 22
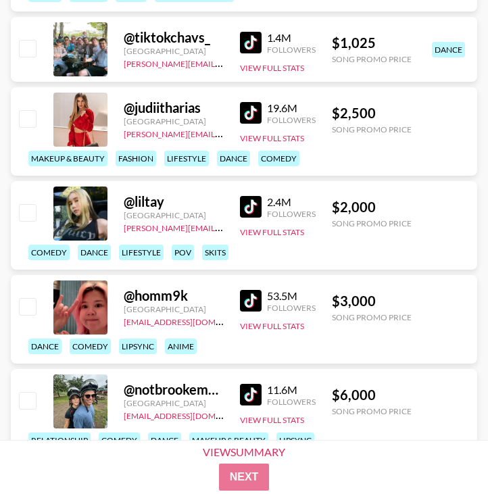
scroll to position [938, 0]
click at [254, 202] on img at bounding box center [251, 207] width 22 height 22
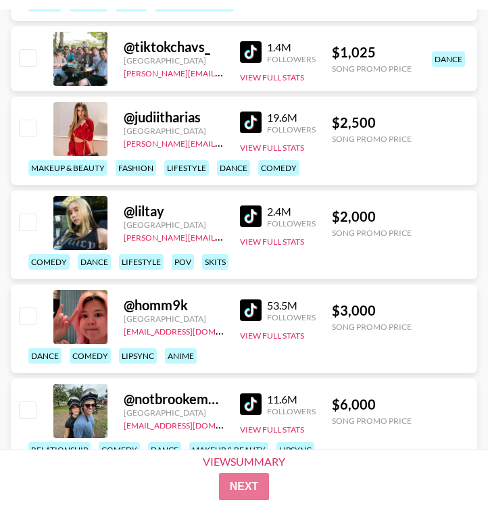
scroll to position [1147, 0]
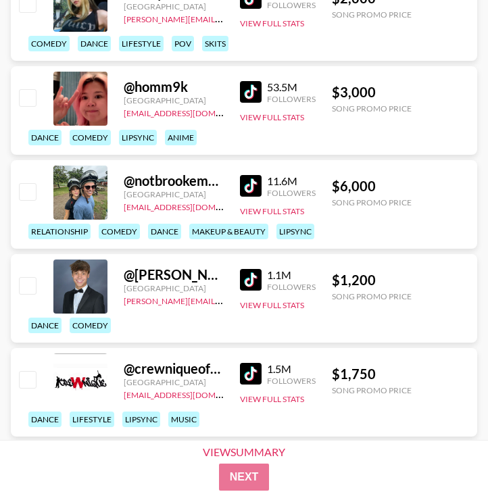
click at [247, 281] on img at bounding box center [251, 280] width 22 height 22
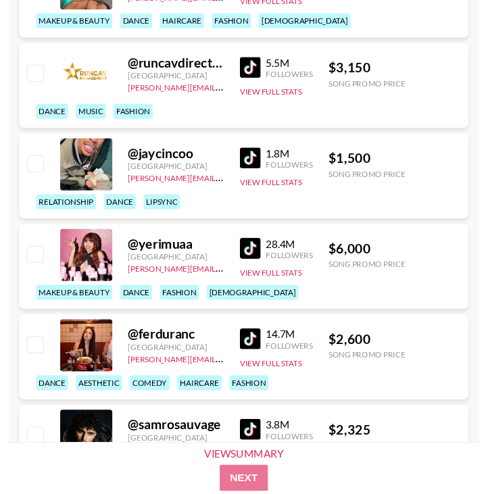
scroll to position [1659, 0]
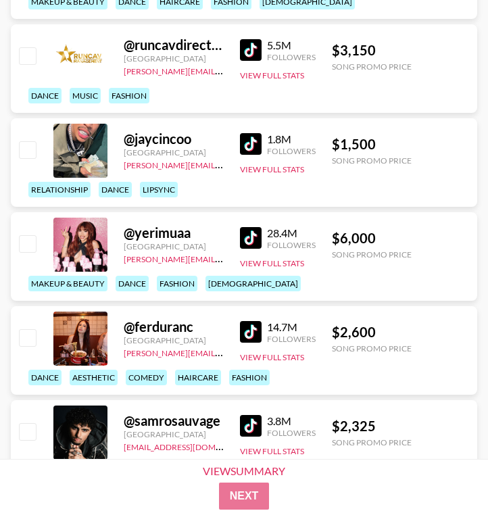
click at [245, 333] on img at bounding box center [251, 332] width 22 height 22
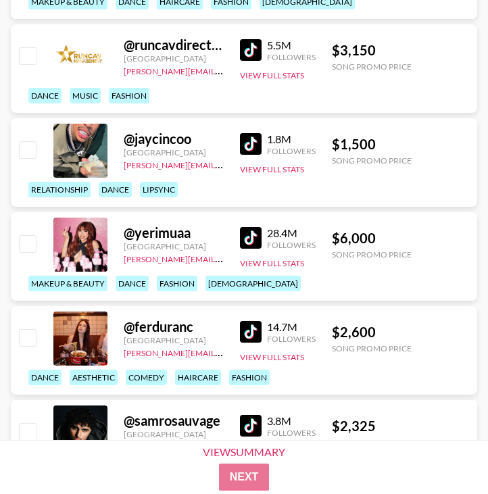
scroll to position [1924, 0]
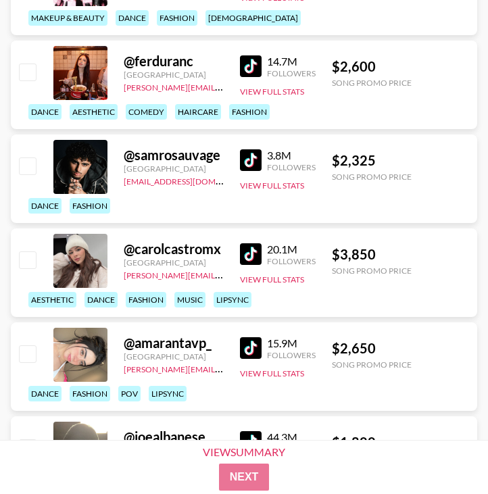
click at [257, 152] on img at bounding box center [251, 160] width 22 height 22
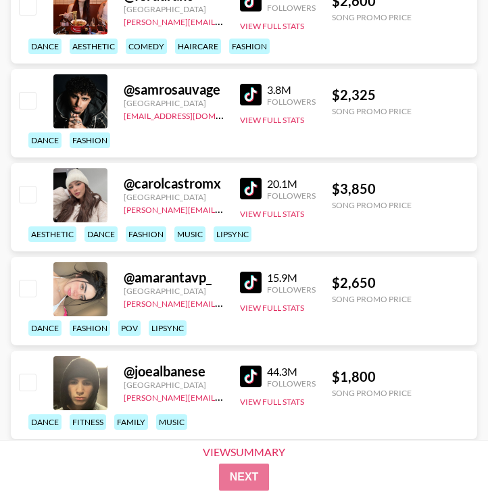
scroll to position [2099, 0]
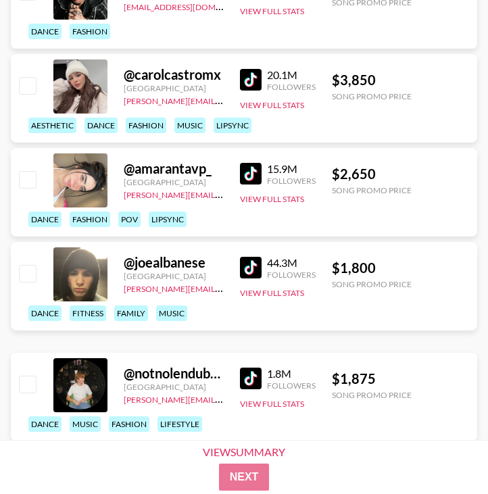
click at [251, 370] on img at bounding box center [251, 379] width 22 height 22
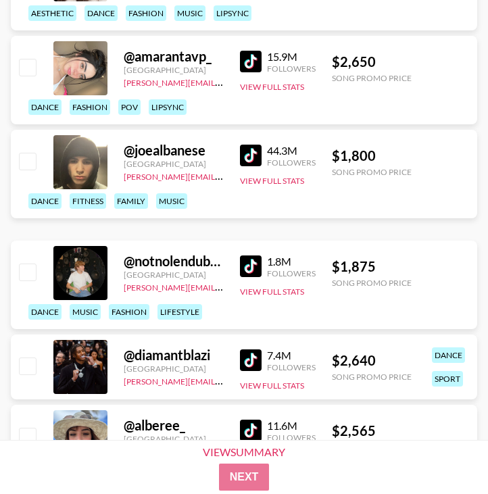
scroll to position [2365, 0]
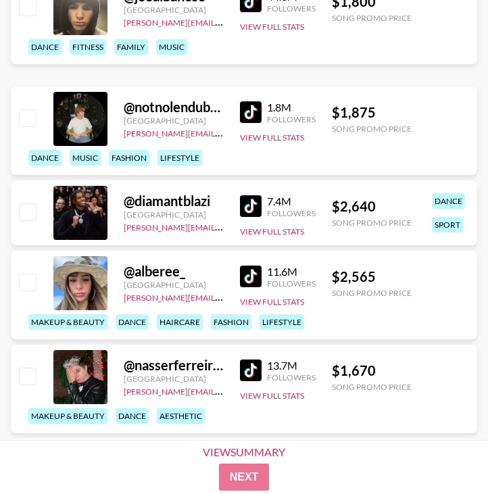
click at [247, 272] on img at bounding box center [251, 277] width 22 height 22
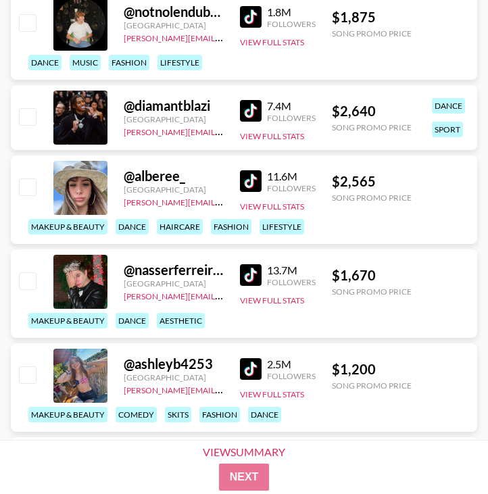
click at [246, 276] on img at bounding box center [251, 275] width 22 height 22
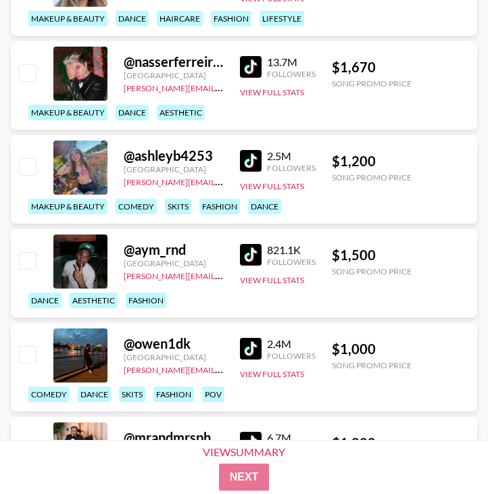
scroll to position [2645, 0]
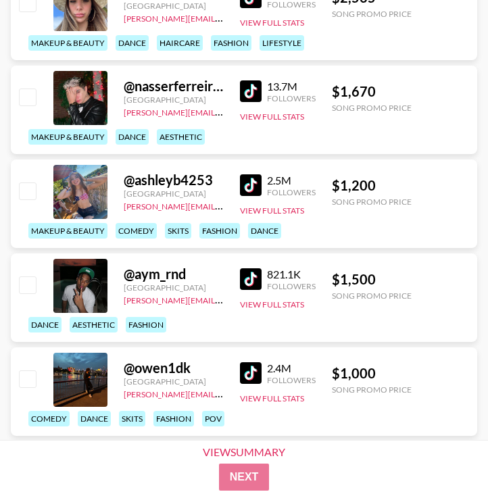
click at [254, 288] on img at bounding box center [251, 279] width 22 height 22
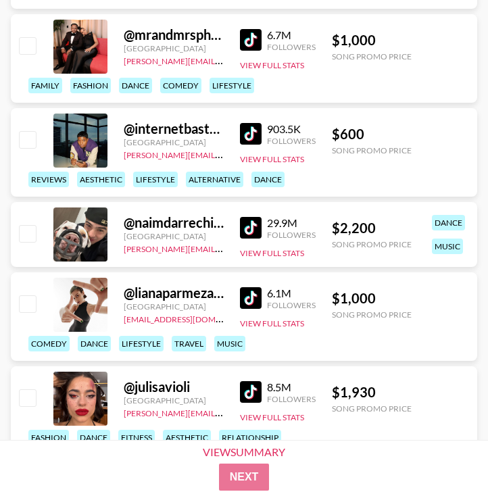
scroll to position [3075, 0]
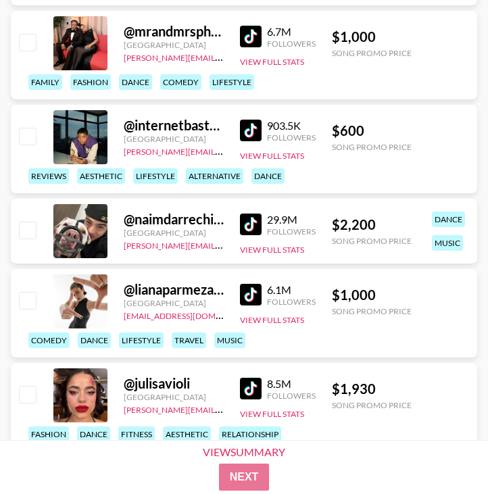
click at [242, 299] on img at bounding box center [251, 295] width 22 height 22
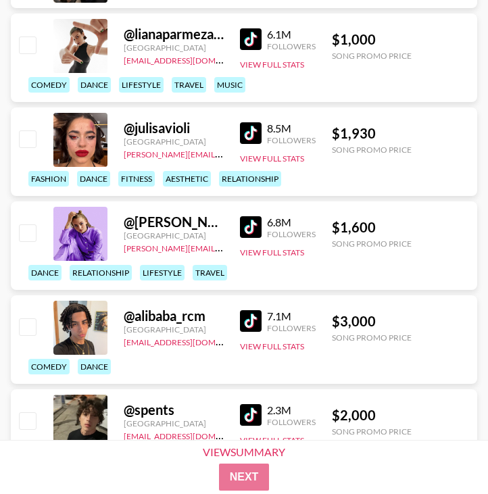
scroll to position [3375, 0]
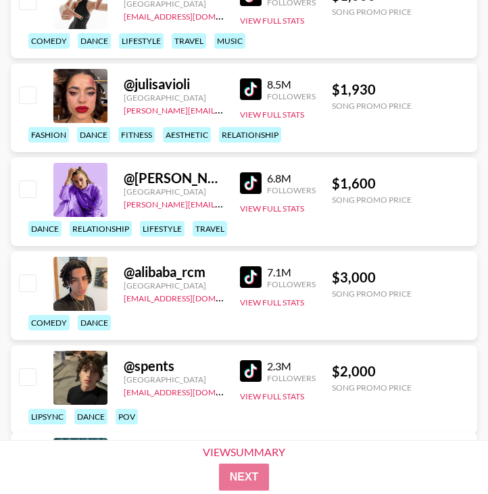
click at [248, 178] on img at bounding box center [251, 183] width 22 height 22
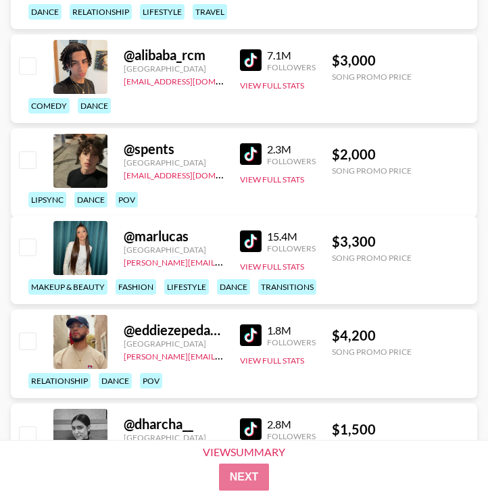
click at [254, 165] on img at bounding box center [251, 154] width 22 height 22
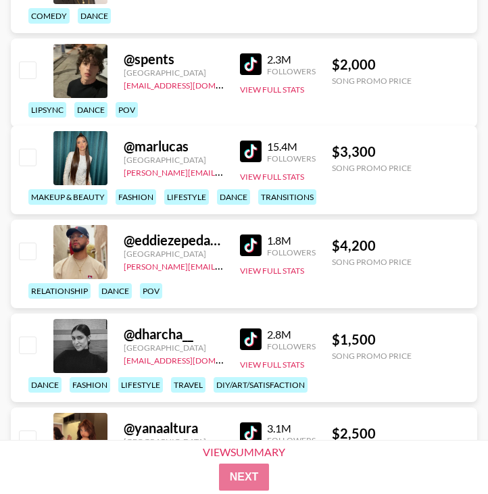
scroll to position [3803, 0]
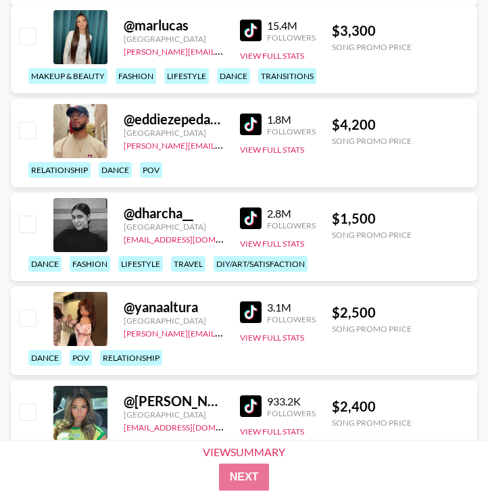
click at [246, 129] on img at bounding box center [251, 125] width 22 height 22
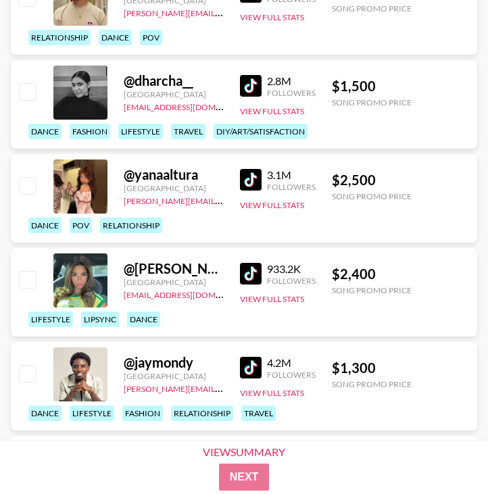
scroll to position [3961, 0]
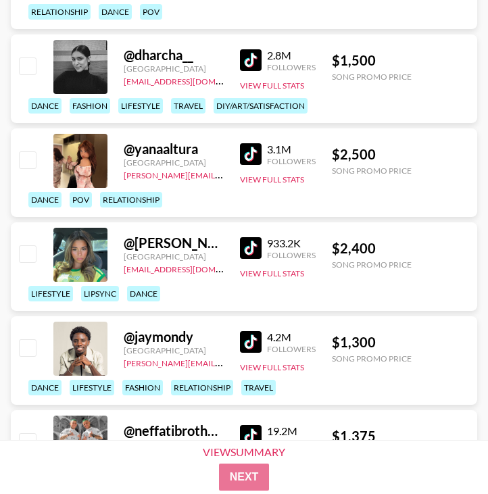
click at [250, 250] on img at bounding box center [251, 248] width 22 height 22
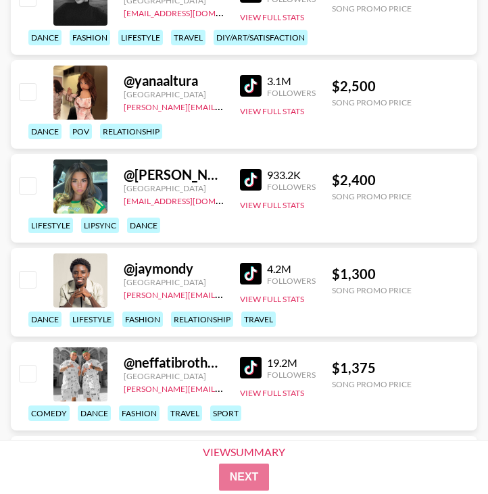
scroll to position [4092, 0]
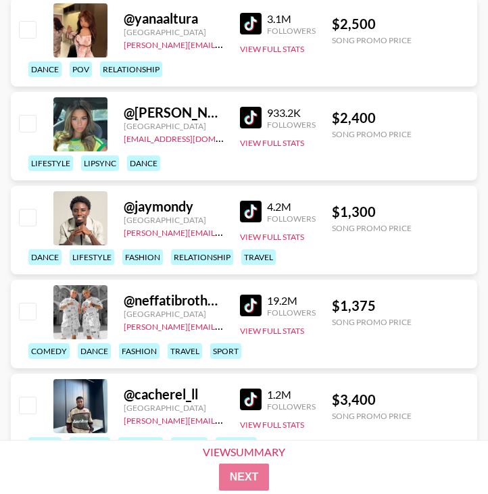
click at [259, 206] on img at bounding box center [251, 212] width 22 height 22
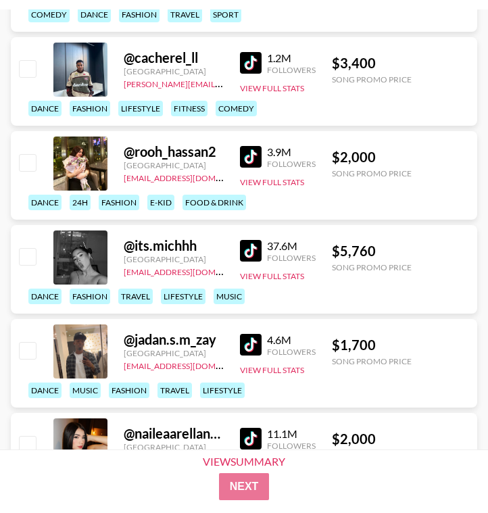
scroll to position [4464, 0]
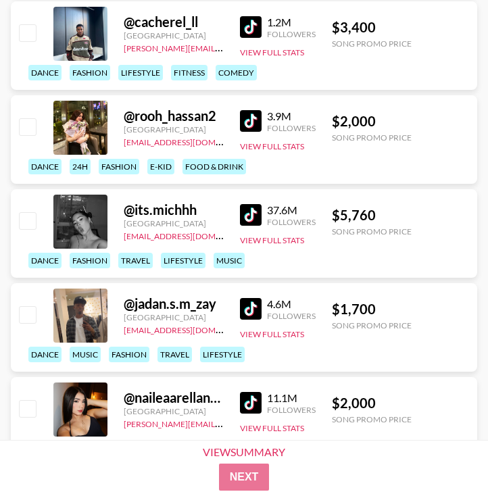
click at [252, 215] on img at bounding box center [251, 215] width 22 height 22
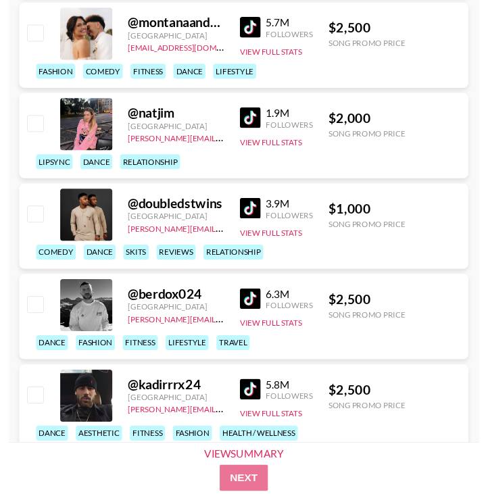
scroll to position [4981, 0]
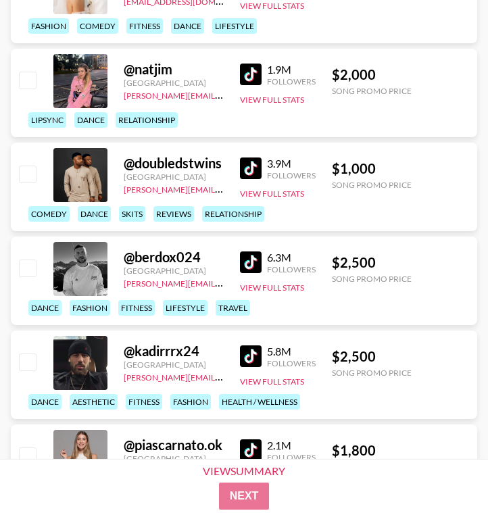
click at [256, 169] on img at bounding box center [251, 169] width 22 height 22
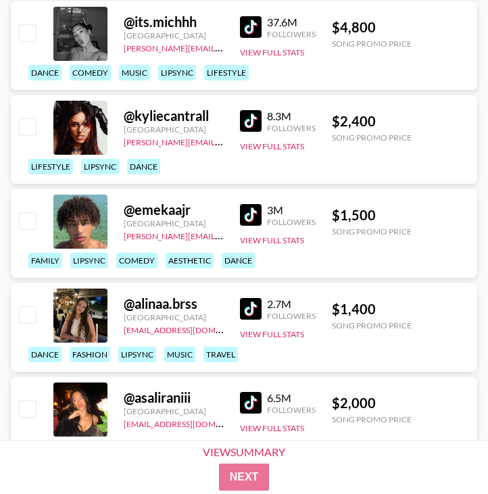
scroll to position [5902, 0]
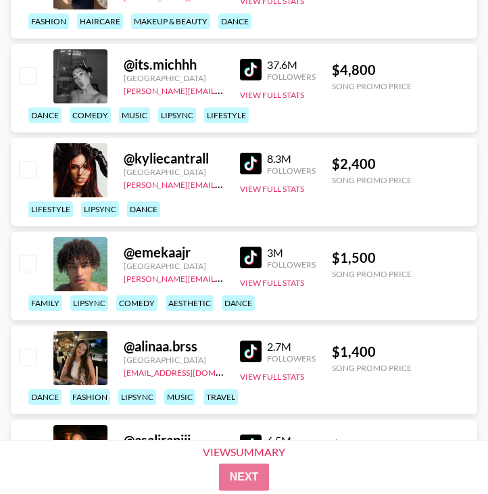
click at [251, 165] on img at bounding box center [251, 164] width 22 height 22
click at [249, 255] on img at bounding box center [251, 258] width 22 height 22
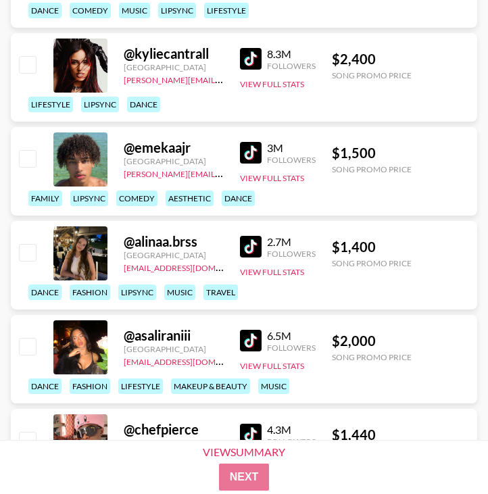
scroll to position [6041, 0]
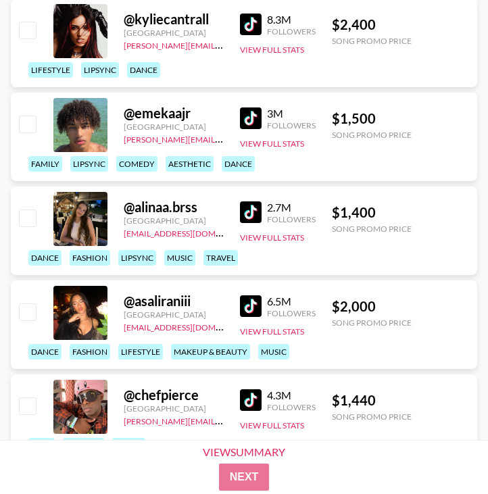
click at [249, 306] on img at bounding box center [251, 306] width 22 height 22
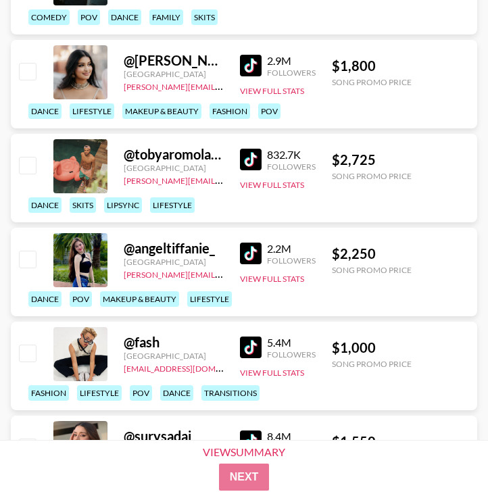
scroll to position [6917, 0]
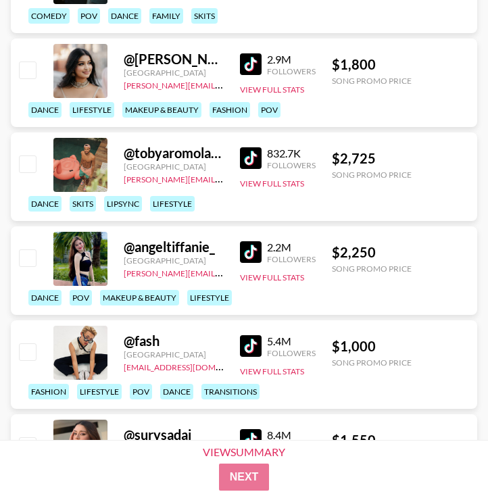
click at [244, 259] on img at bounding box center [251, 252] width 22 height 22
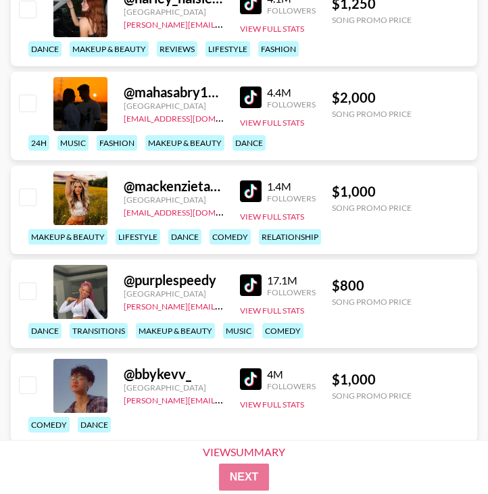
scroll to position [8049, 0]
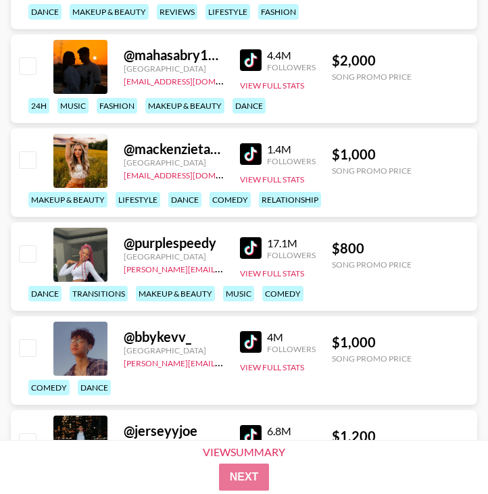
click at [248, 248] on img at bounding box center [251, 248] width 22 height 22
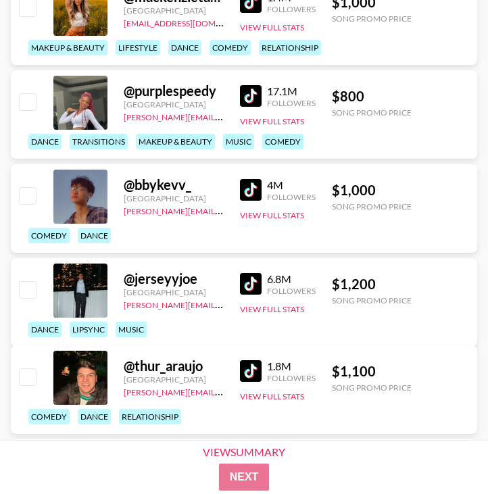
scroll to position [8254, 0]
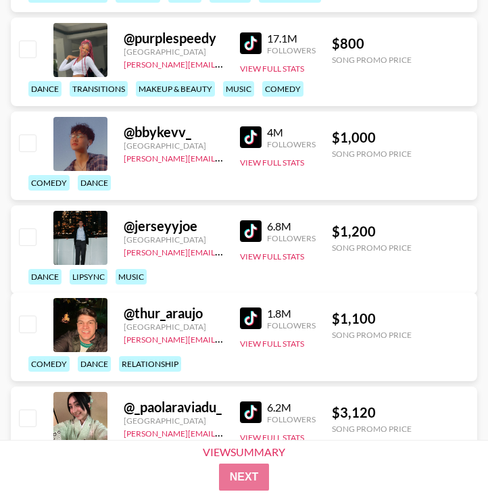
click at [247, 127] on img at bounding box center [251, 137] width 22 height 22
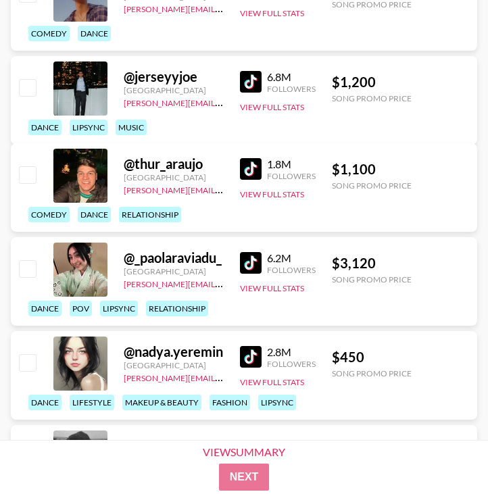
scroll to position [8459, 0]
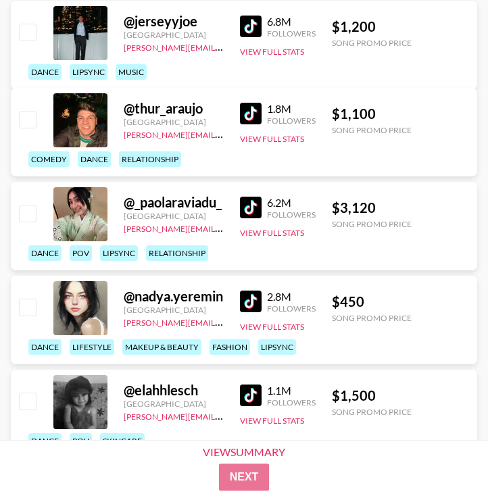
click at [250, 202] on img at bounding box center [251, 208] width 22 height 22
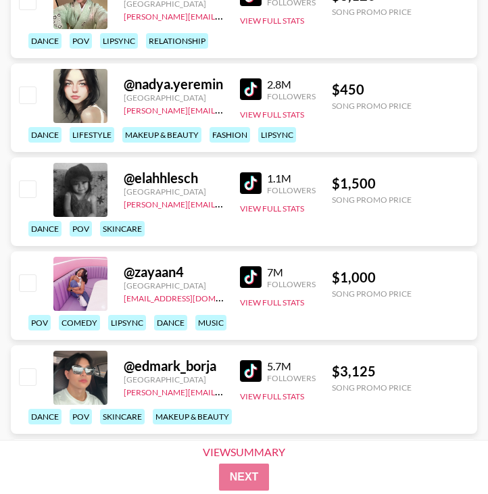
scroll to position [8765, 0]
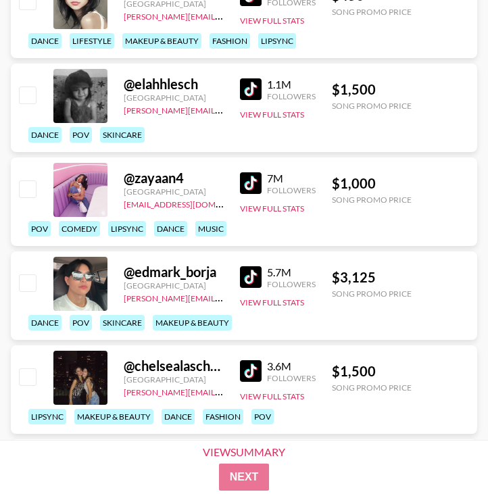
click at [247, 272] on img at bounding box center [251, 277] width 22 height 22
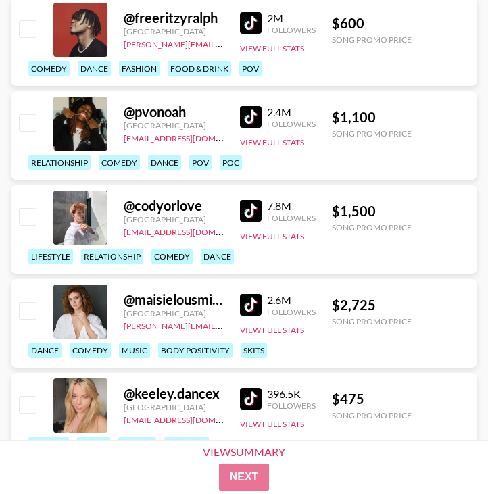
scroll to position [10301, 0]
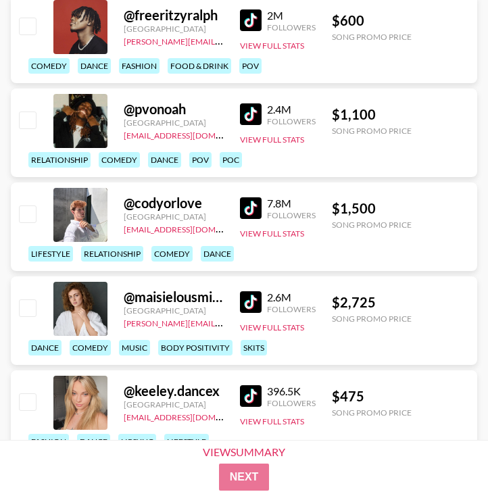
click at [247, 227] on div "7.8M Followers View Full Stats" at bounding box center [278, 215] width 76 height 48
click at [247, 203] on img at bounding box center [251, 208] width 22 height 22
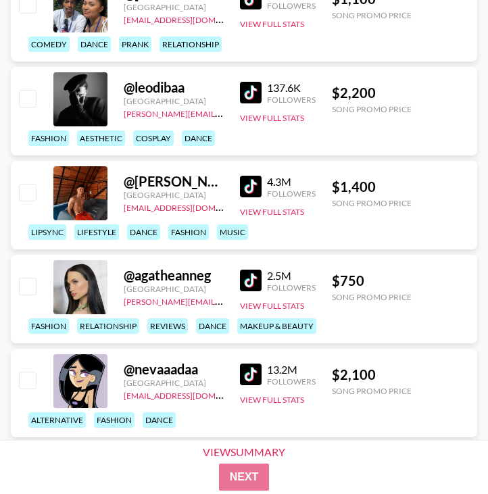
scroll to position [12404, 0]
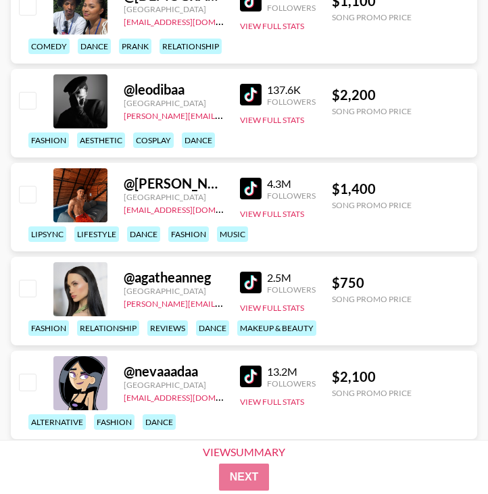
click at [246, 295] on div "2.5M Followers View Full Stats" at bounding box center [278, 290] width 76 height 48
click at [245, 279] on img at bounding box center [251, 283] width 22 height 22
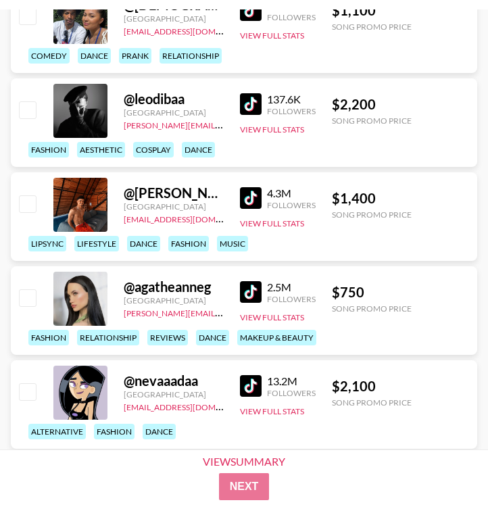
scroll to position [12695, 0]
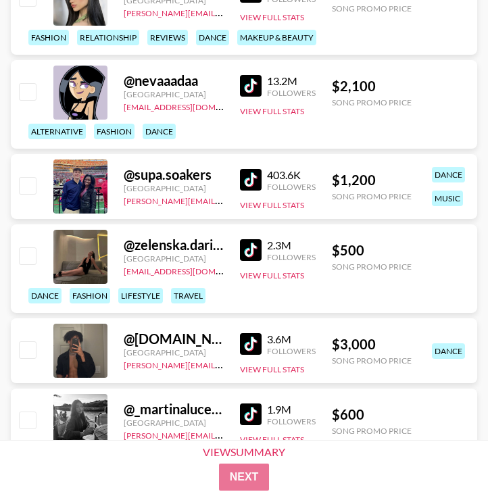
click at [252, 76] on img at bounding box center [251, 86] width 22 height 22
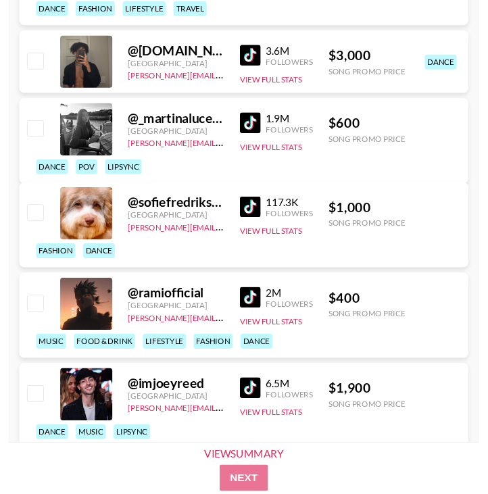
scroll to position [12989, 0]
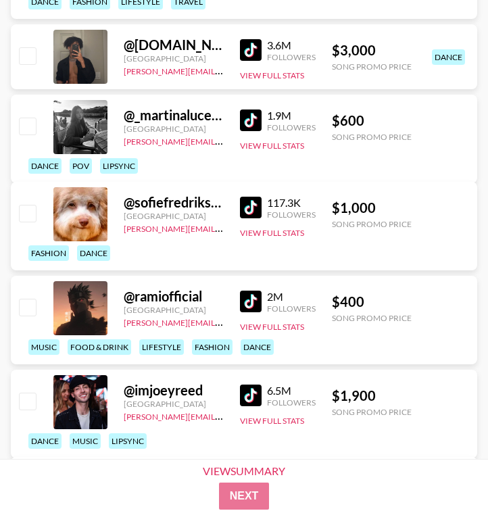
click at [241, 219] on div "117.3K Followers" at bounding box center [278, 208] width 76 height 24
click at [245, 214] on img at bounding box center [251, 208] width 22 height 22
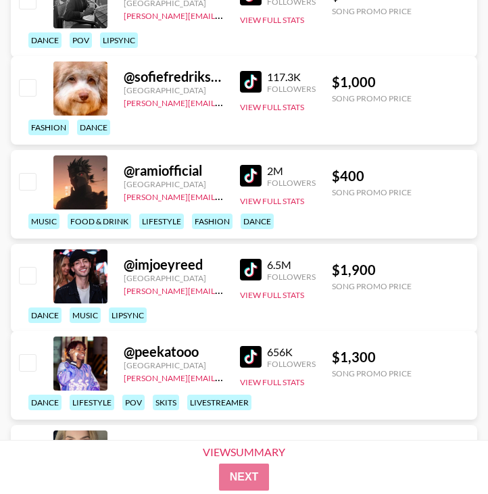
scroll to position [13157, 0]
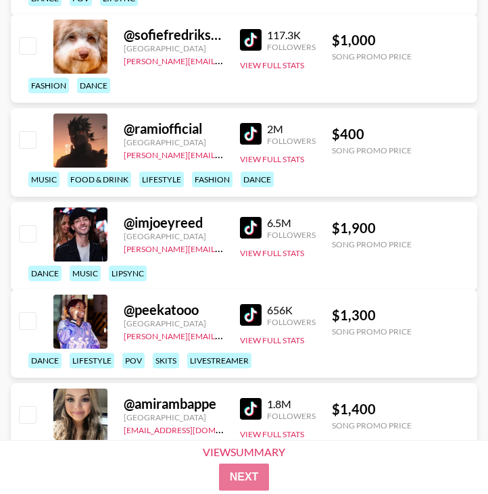
click at [233, 229] on div "@ imjoeyreed [GEOGRAPHIC_DATA] [PERSON_NAME][EMAIL_ADDRESS][DOMAIN_NAME] 6.5M F…" at bounding box center [244, 246] width 467 height 89
click at [252, 232] on img at bounding box center [251, 228] width 22 height 22
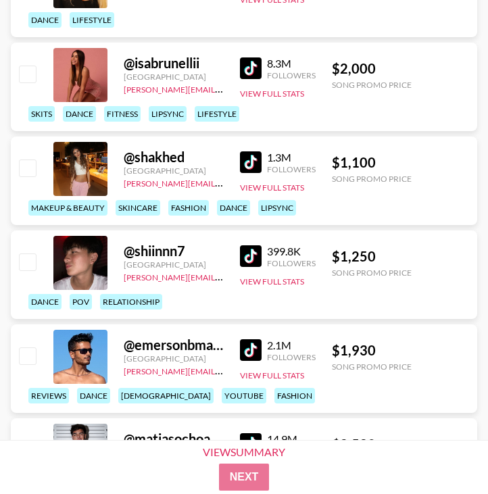
scroll to position [13956, 0]
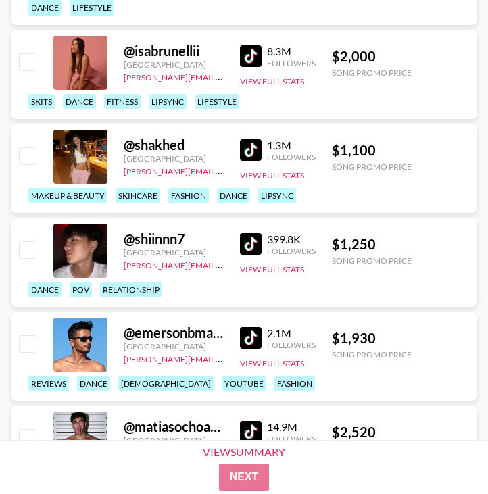
click at [252, 241] on img at bounding box center [251, 244] width 22 height 22
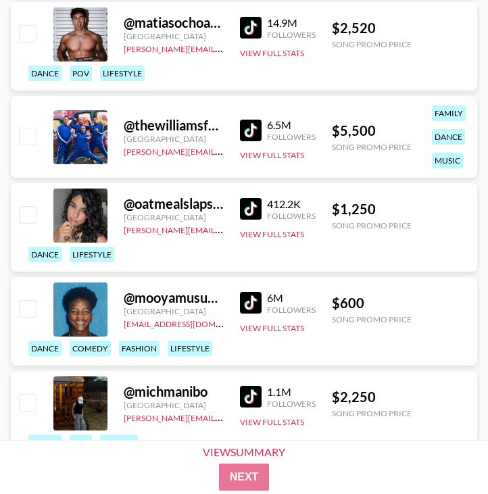
scroll to position [14540, 0]
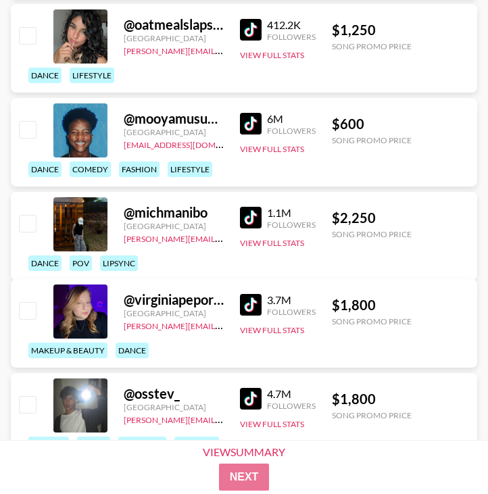
click at [248, 126] on img at bounding box center [251, 124] width 22 height 22
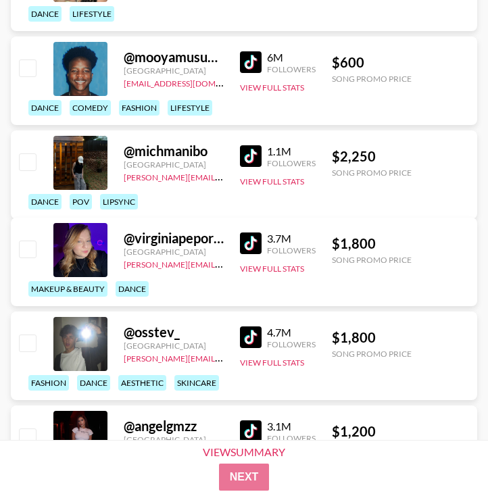
scroll to position [14609, 0]
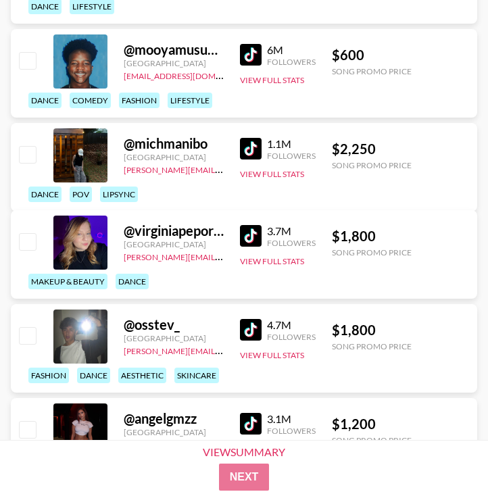
click at [254, 156] on img at bounding box center [251, 149] width 22 height 22
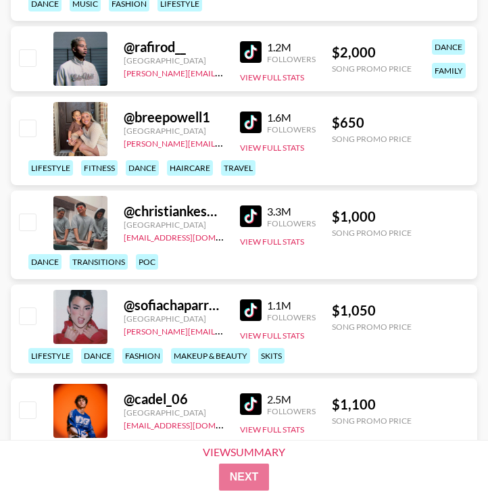
scroll to position [15542, 0]
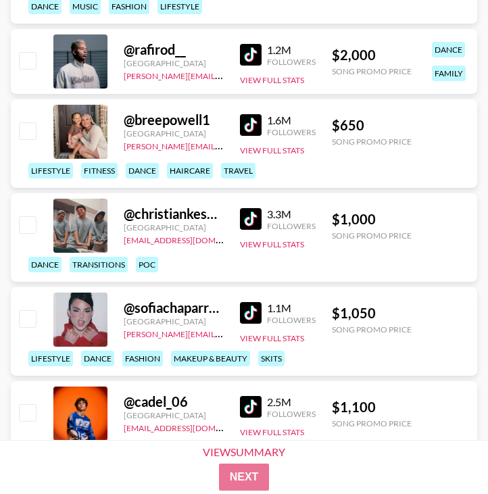
click at [254, 314] on img at bounding box center [251, 313] width 22 height 22
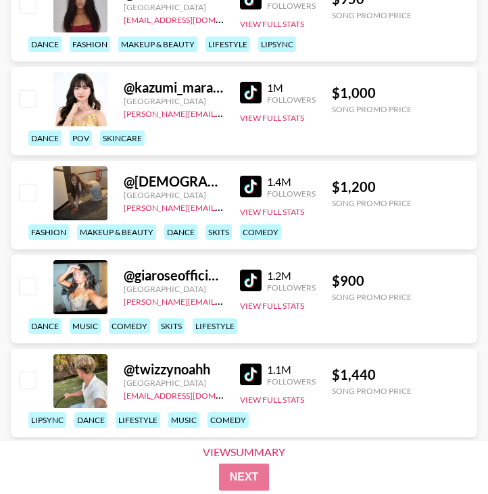
scroll to position [19492, 0]
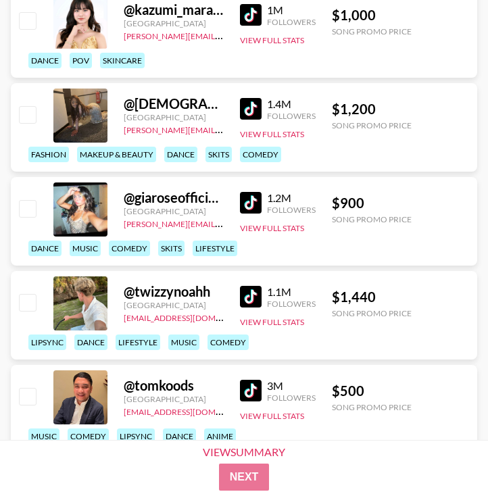
click at [244, 300] on img at bounding box center [251, 297] width 22 height 22
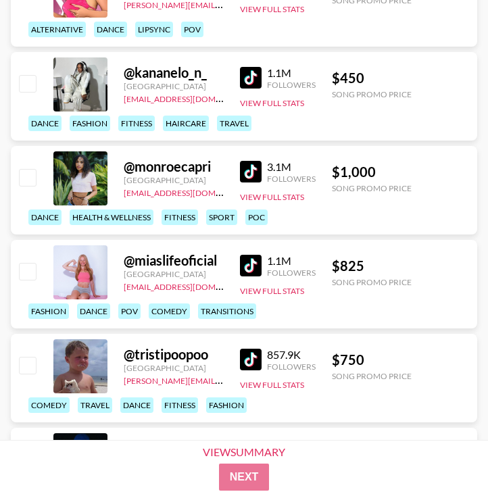
scroll to position [20718, 0]
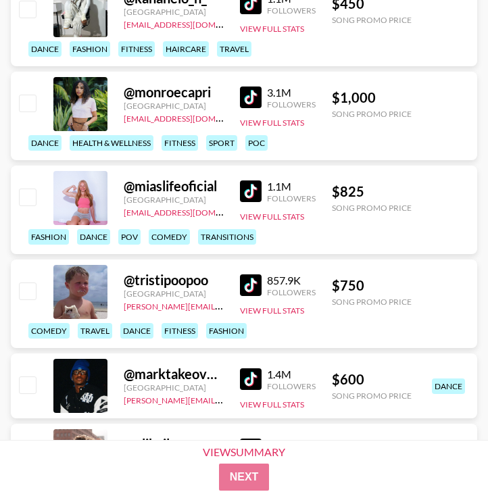
click at [251, 194] on img at bounding box center [251, 192] width 22 height 22
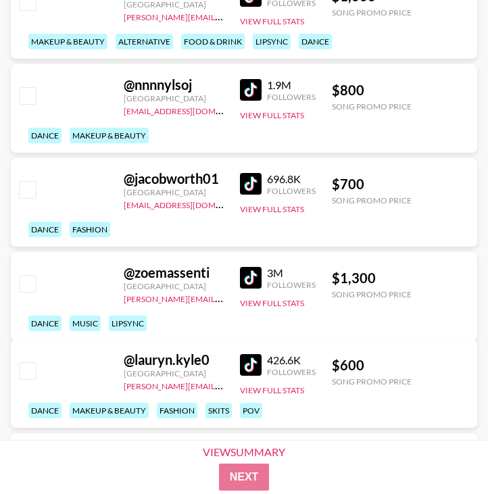
scroll to position [22921, 0]
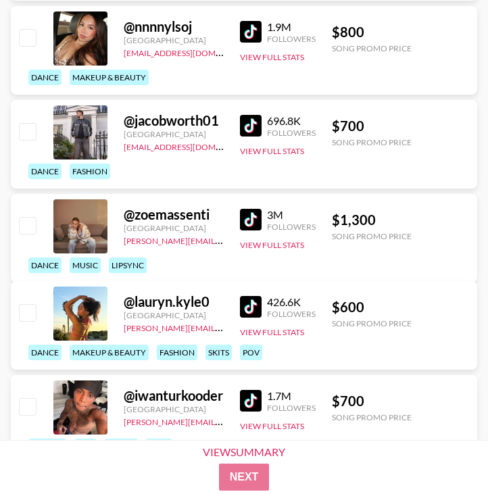
click at [250, 231] on img at bounding box center [251, 220] width 22 height 22
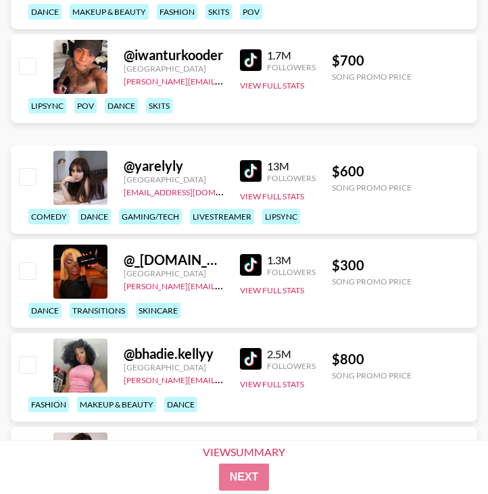
scroll to position [23273, 0]
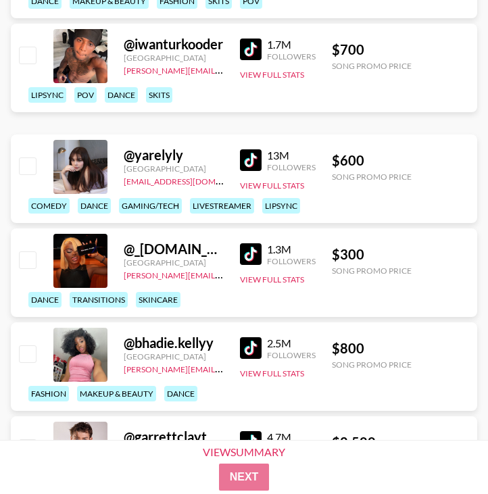
click at [243, 253] on img at bounding box center [251, 254] width 22 height 22
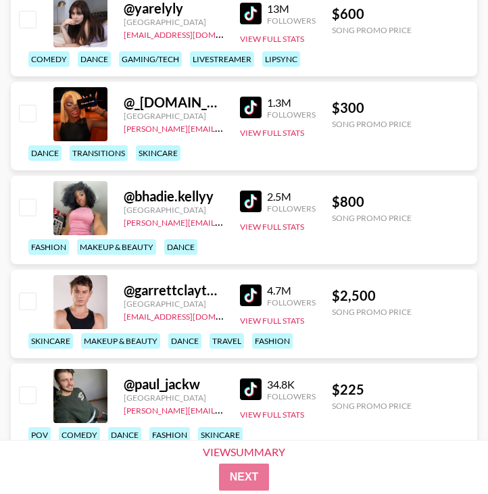
scroll to position [23499, 0]
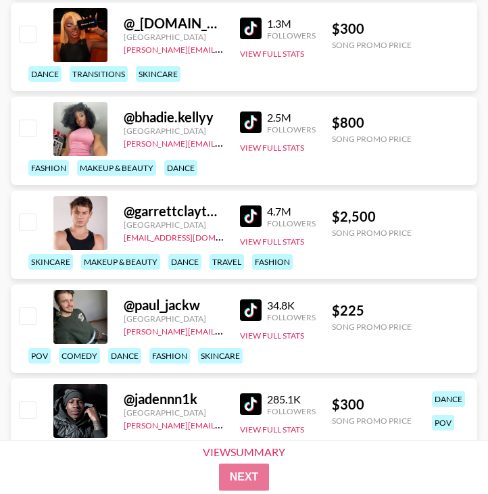
click at [259, 211] on img at bounding box center [251, 217] width 22 height 22
